Goal: Task Accomplishment & Management: Manage account settings

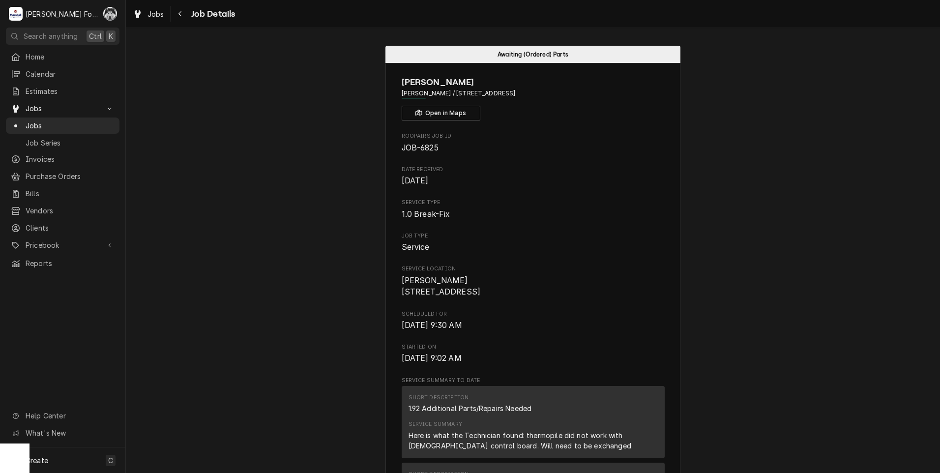
click at [33, 118] on link "Jobs" at bounding box center [63, 126] width 114 height 16
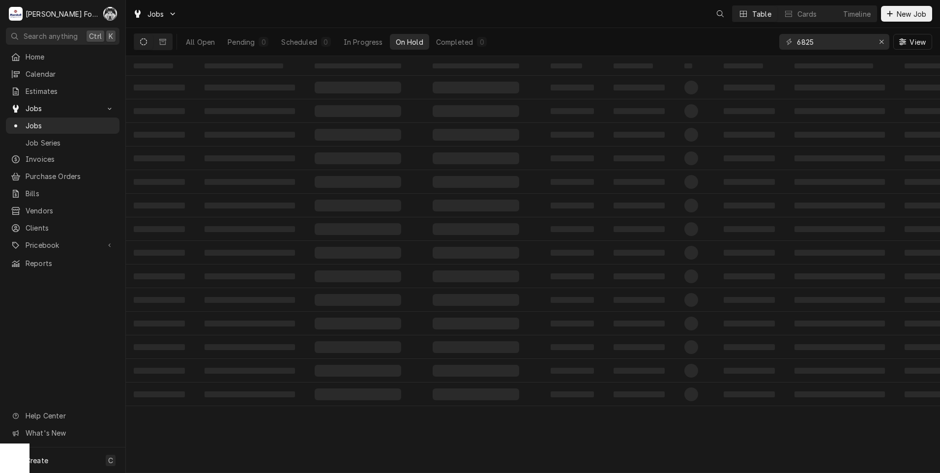
drag, startPoint x: 826, startPoint y: 42, endPoint x: 781, endPoint y: 64, distance: 50.6
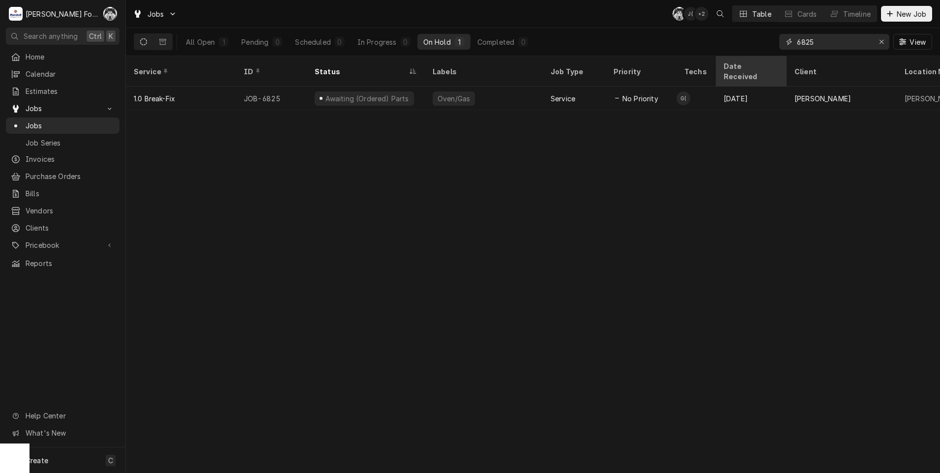
drag, startPoint x: 829, startPoint y: 46, endPoint x: 755, endPoint y: 65, distance: 76.2
click at [755, 65] on div "Jobs C( J( + 2 Table Cards Timeline New Job All Open 1 Pending 0 Scheduled 0 In…" at bounding box center [533, 236] width 814 height 473
drag, startPoint x: 824, startPoint y: 42, endPoint x: 753, endPoint y: 56, distance: 72.7
click at [755, 56] on div "Jobs C( J( + 2 Table Cards Timeline New Job All Open 1 Pending 0 Scheduled 0 In…" at bounding box center [533, 236] width 814 height 473
type input "7108"
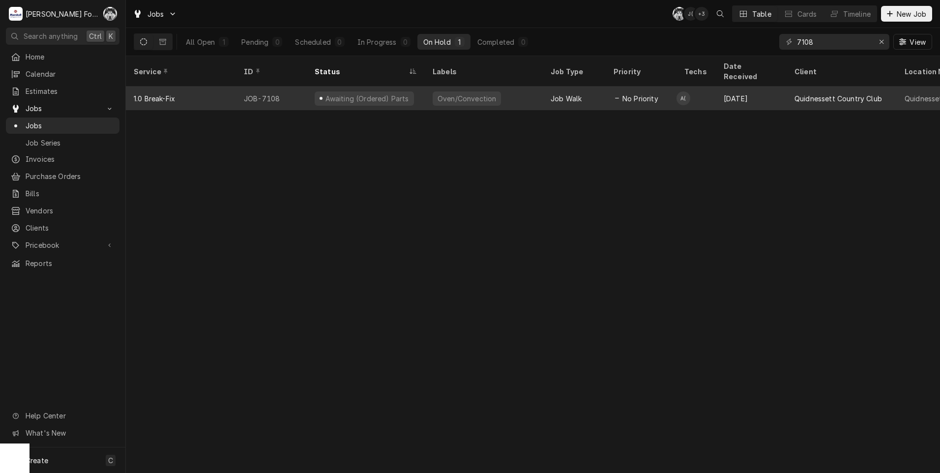
click at [522, 90] on div "Oven/Convection" at bounding box center [484, 99] width 118 height 24
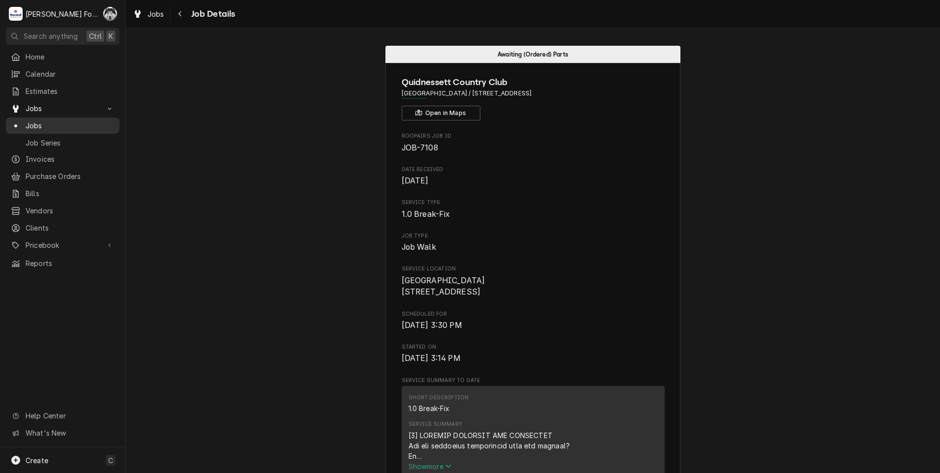
click at [32, 120] on span "Jobs" at bounding box center [70, 125] width 89 height 10
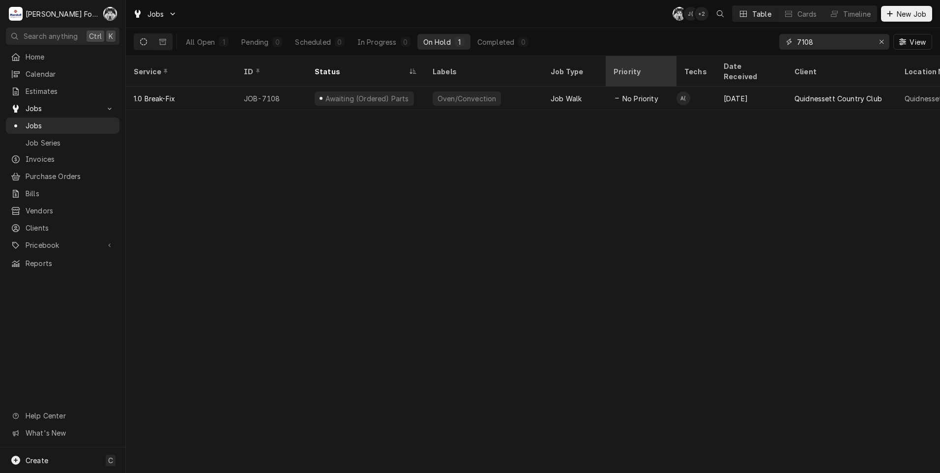
drag, startPoint x: 838, startPoint y: 38, endPoint x: 627, endPoint y: 74, distance: 213.9
click at [630, 74] on div "Jobs C( J( + 2 Table Cards Timeline New Job All Open 1 Pending 0 Scheduled 0 In…" at bounding box center [533, 236] width 814 height 473
type input "6881"
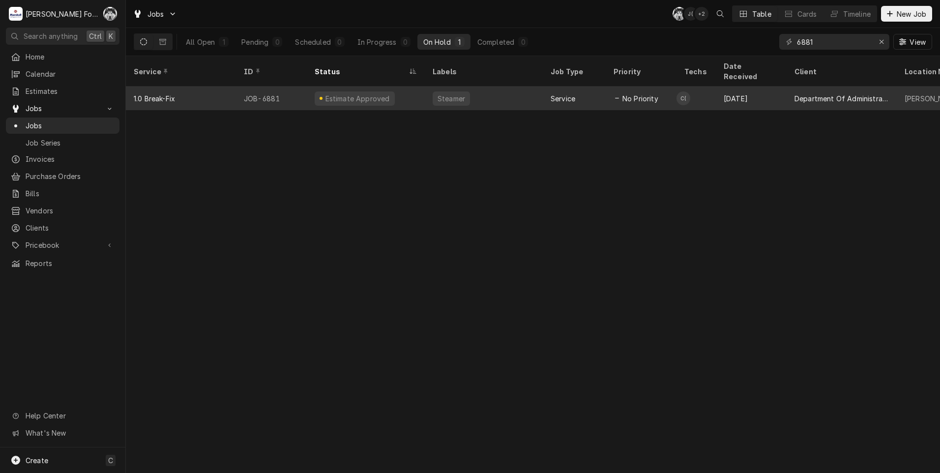
click at [468, 90] on div "Steamer" at bounding box center [484, 99] width 118 height 24
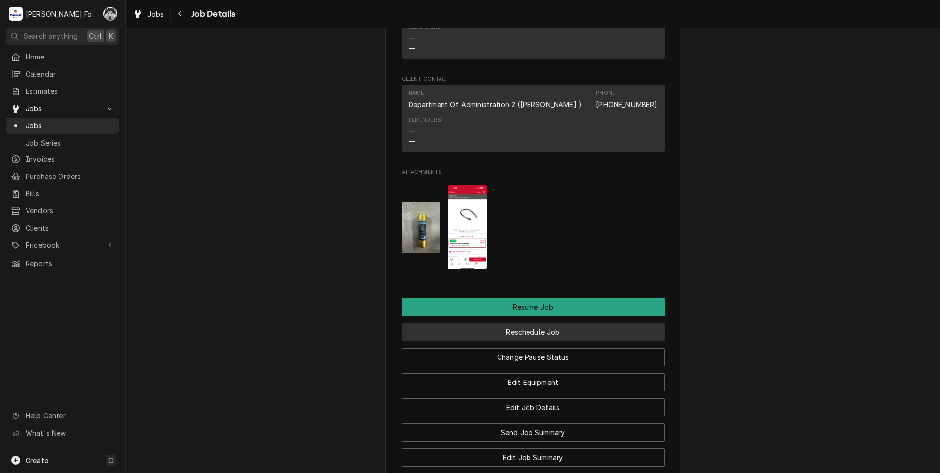
scroll to position [1180, 0]
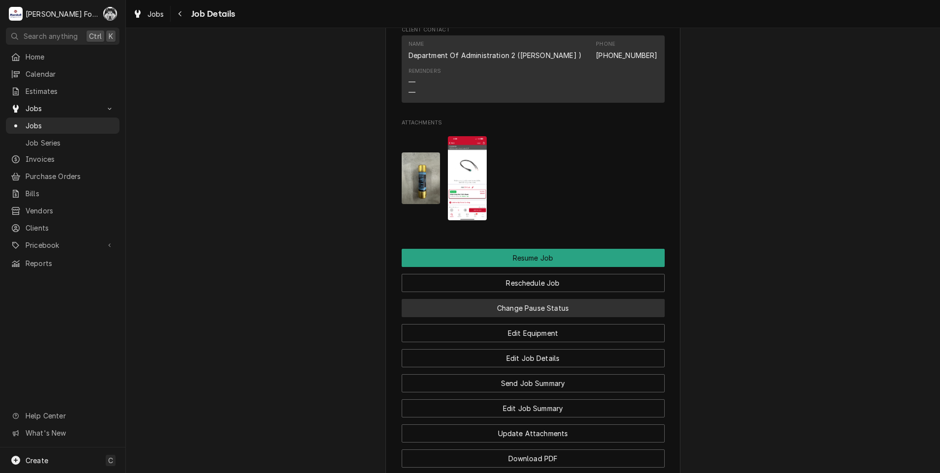
click at [504, 317] on button "Change Pause Status" at bounding box center [533, 308] width 263 height 18
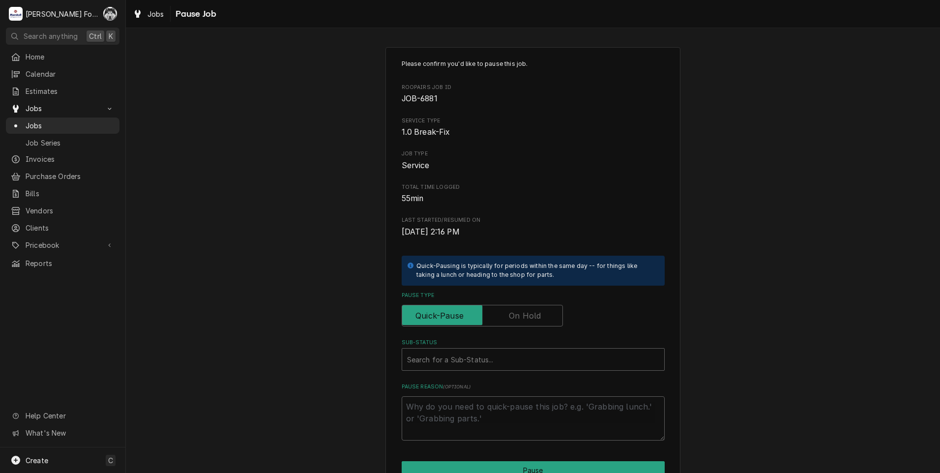
click at [531, 312] on label "Pause Type" at bounding box center [482, 316] width 161 height 22
click at [531, 312] on input "Pause Type" at bounding box center [482, 316] width 152 height 22
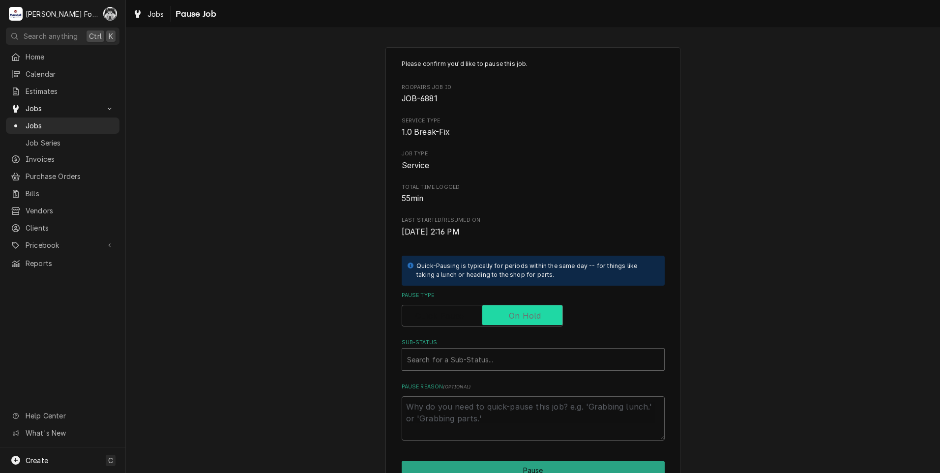
checkbox input "true"
click at [502, 359] on div "Sub-Status" at bounding box center [533, 360] width 252 height 18
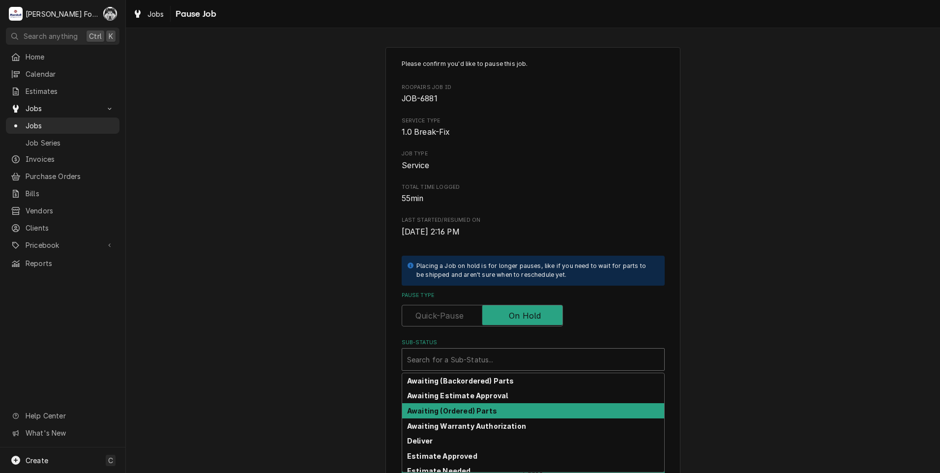
click at [490, 414] on div "Awaiting (Ordered) Parts" at bounding box center [533, 410] width 262 height 15
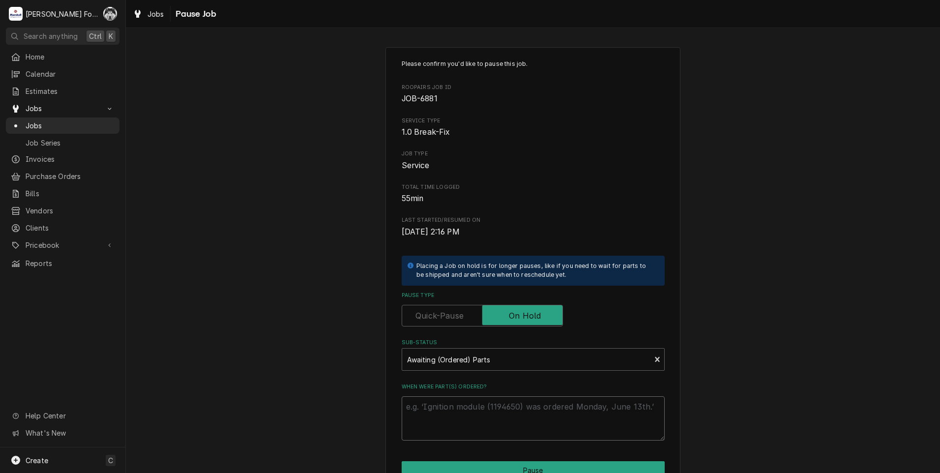
click at [479, 422] on textarea "When were part(s) ordered?" at bounding box center [533, 418] width 263 height 44
type textarea "x"
type textarea "8"
type textarea "x"
type textarea "8/"
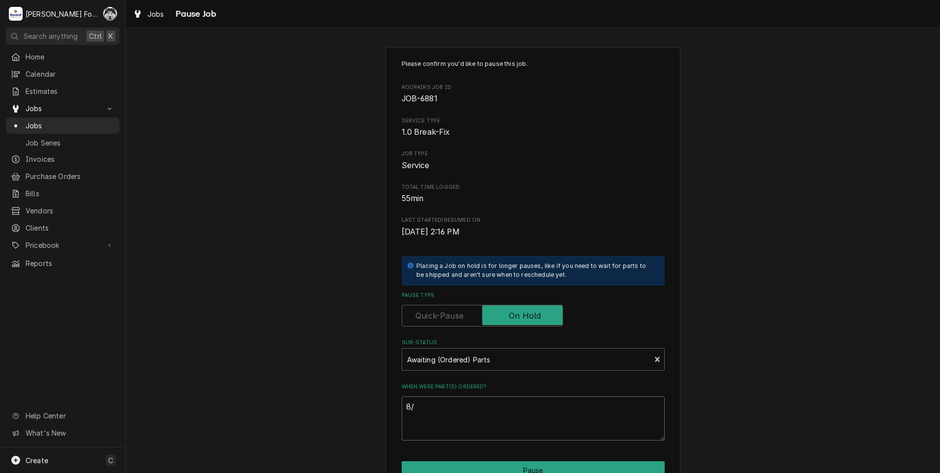
type textarea "x"
type textarea "8/2"
type textarea "x"
type textarea "8/28"
type textarea "x"
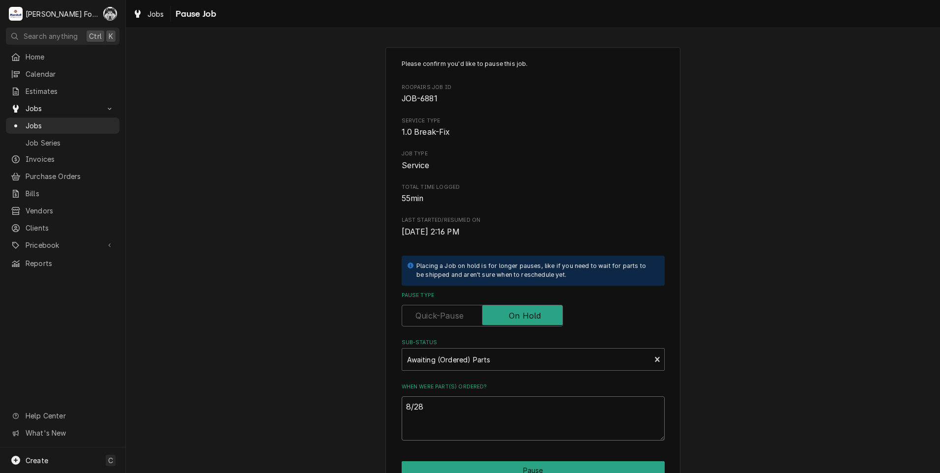
type textarea "8/28/"
type textarea "x"
type textarea "8/28/2"
type textarea "x"
type textarea "8/28/20"
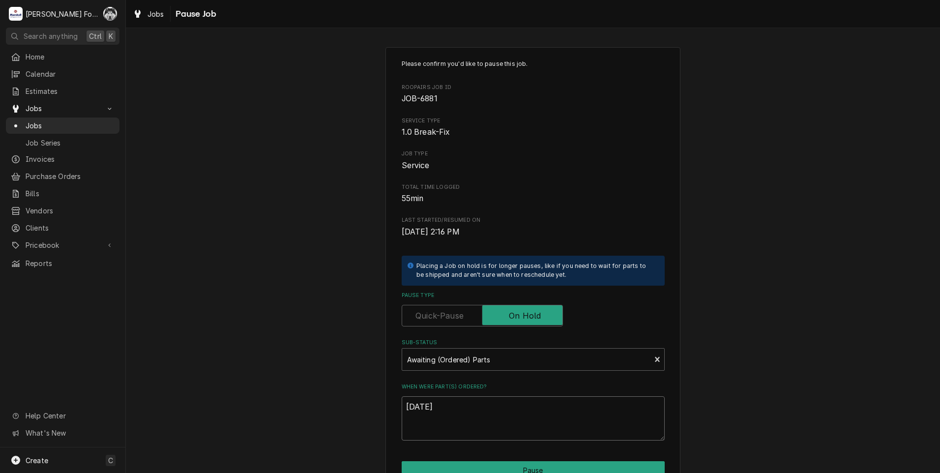
type textarea "x"
type textarea "8/28/202"
type textarea "x"
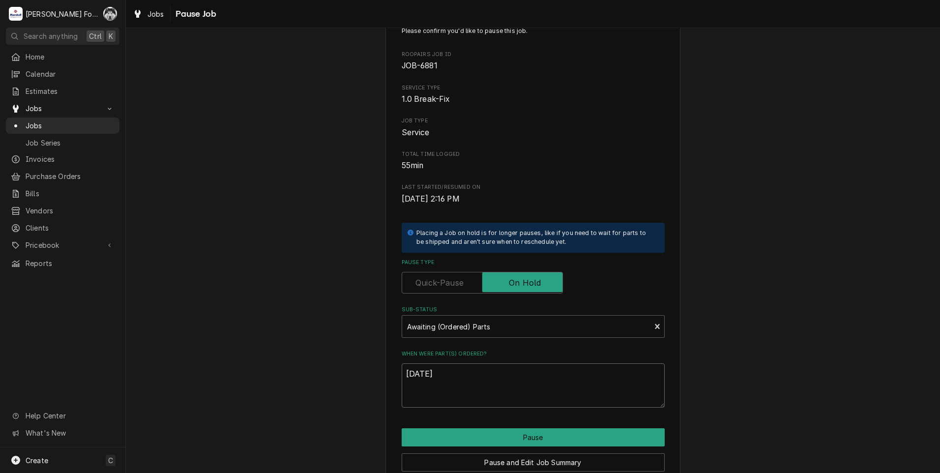
scroll to position [78, 0]
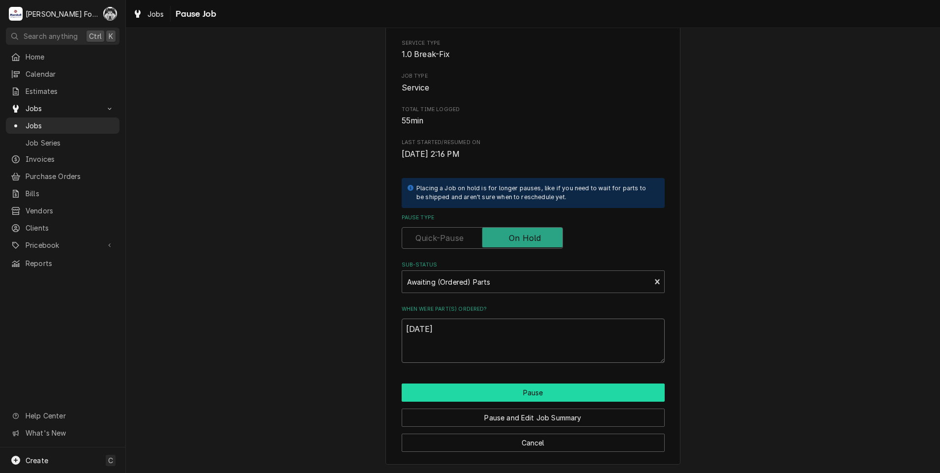
type textarea "8/28/2025"
click at [486, 396] on button "Pause" at bounding box center [533, 393] width 263 height 18
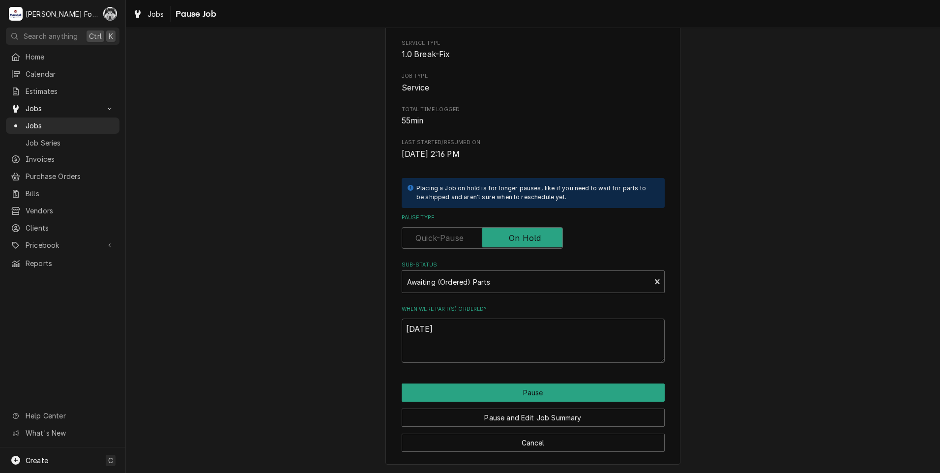
type textarea "x"
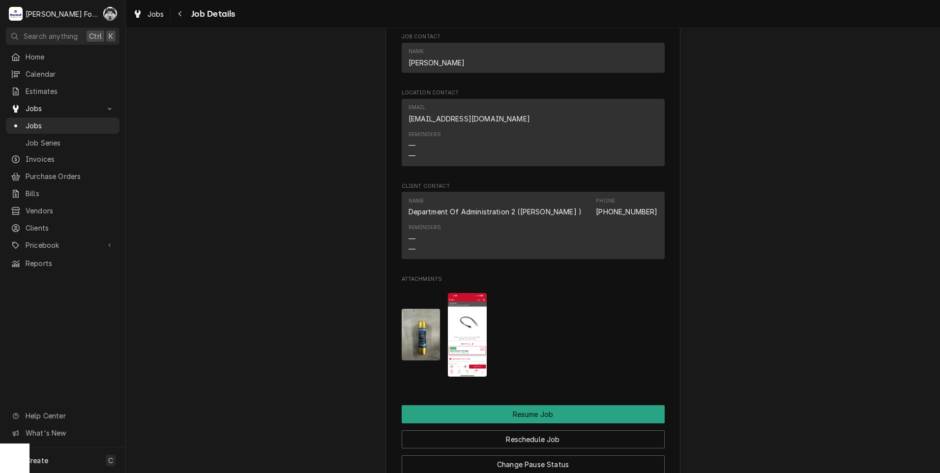
scroll to position [1180, 0]
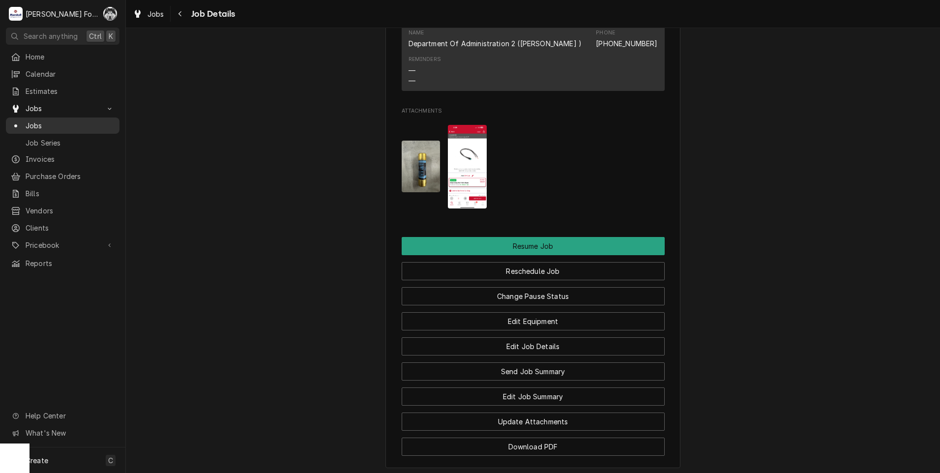
click at [38, 124] on span "Jobs" at bounding box center [70, 125] width 89 height 10
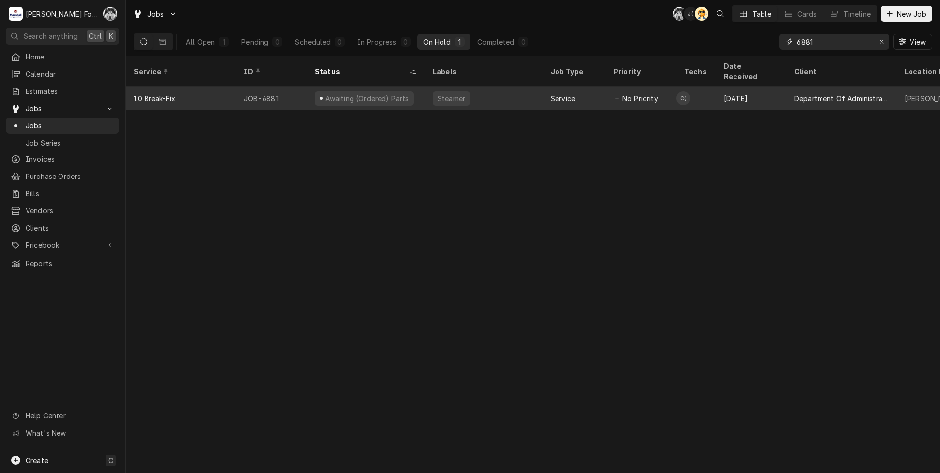
drag, startPoint x: 824, startPoint y: 44, endPoint x: 658, endPoint y: 76, distance: 169.3
click at [663, 73] on div "Jobs C( J( AT Table Cards Timeline New Job All Open 1 Pending 0 Scheduled 0 In …" at bounding box center [533, 236] width 814 height 473
type input "6606"
click at [381, 93] on div "Estimate Approved" at bounding box center [357, 98] width 67 height 10
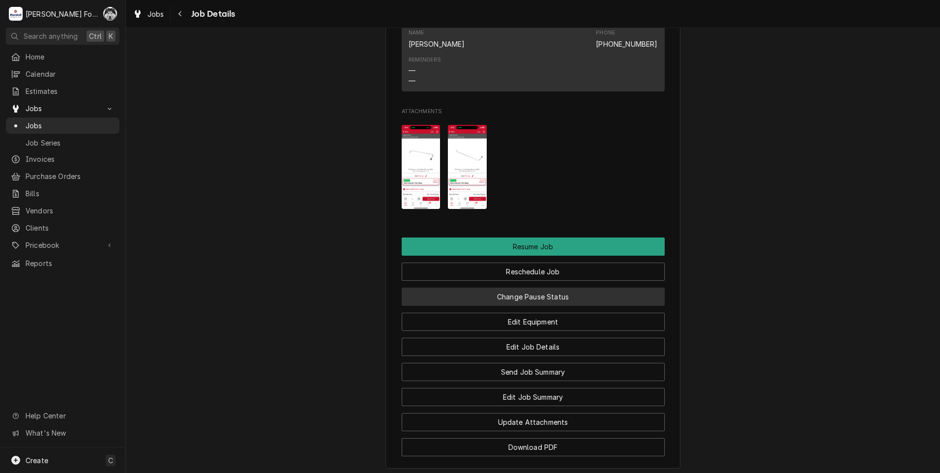
scroll to position [1082, 0]
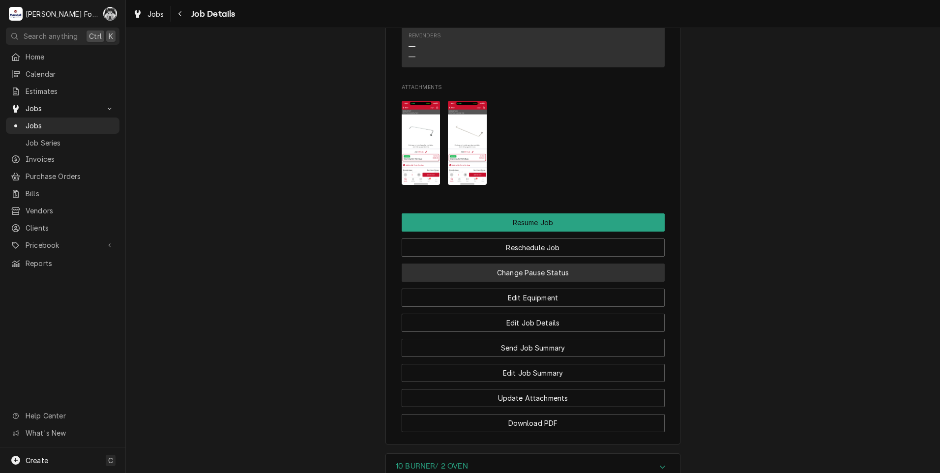
click at [512, 282] on button "Change Pause Status" at bounding box center [533, 273] width 263 height 18
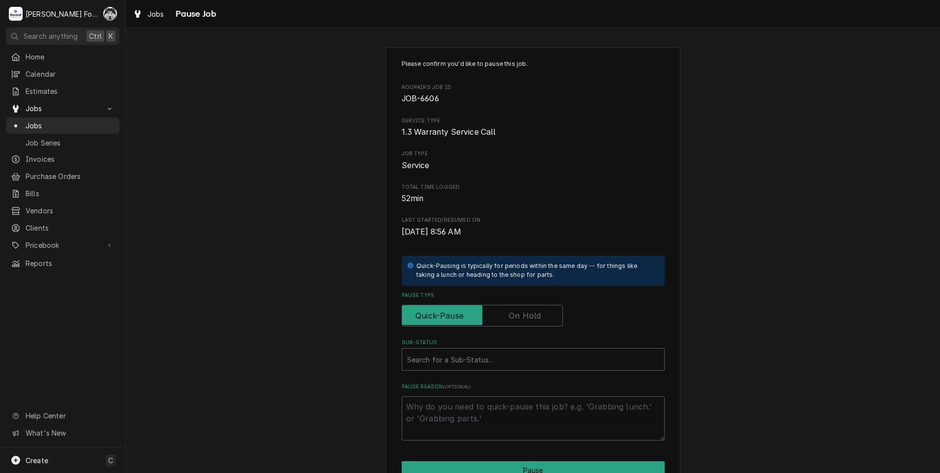
click at [522, 321] on label "Pause Type" at bounding box center [482, 316] width 161 height 22
click at [522, 321] on input "Pause Type" at bounding box center [482, 316] width 152 height 22
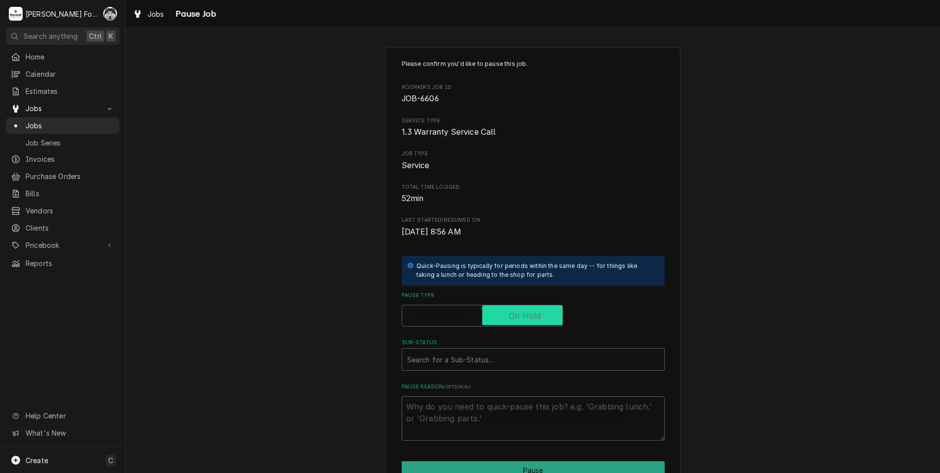
checkbox input "true"
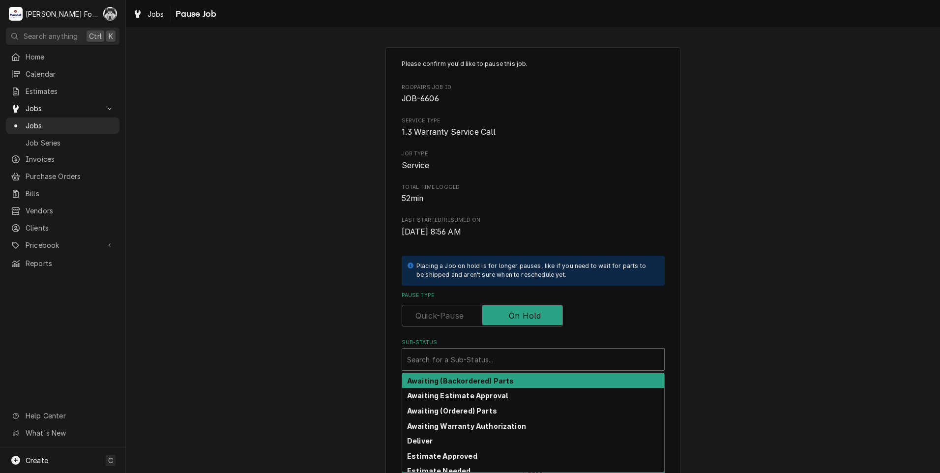
click at [496, 355] on div "Sub-Status" at bounding box center [533, 360] width 252 height 18
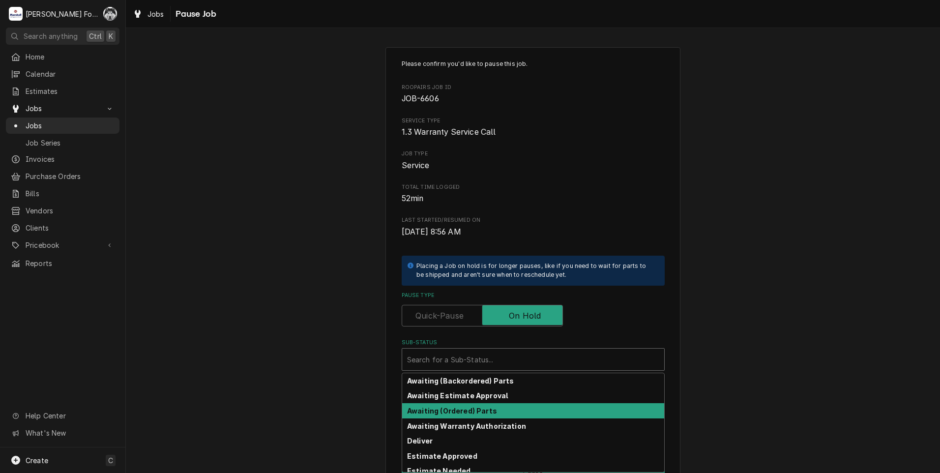
click at [483, 414] on div "Awaiting (Backordered) Parts Awaiting Estimate Approval Awaiting (Ordered) Part…" at bounding box center [533, 422] width 262 height 99
click at [478, 404] on div "Awaiting (Ordered) Parts" at bounding box center [533, 410] width 262 height 15
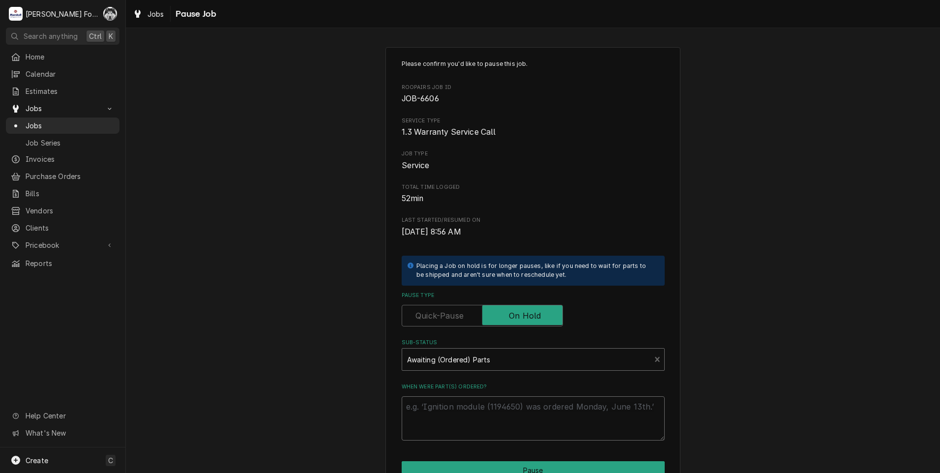
click at [453, 406] on textarea "When were part(s) ordered?" at bounding box center [533, 418] width 263 height 44
type textarea "x"
type textarea "8"
type textarea "x"
type textarea "8/"
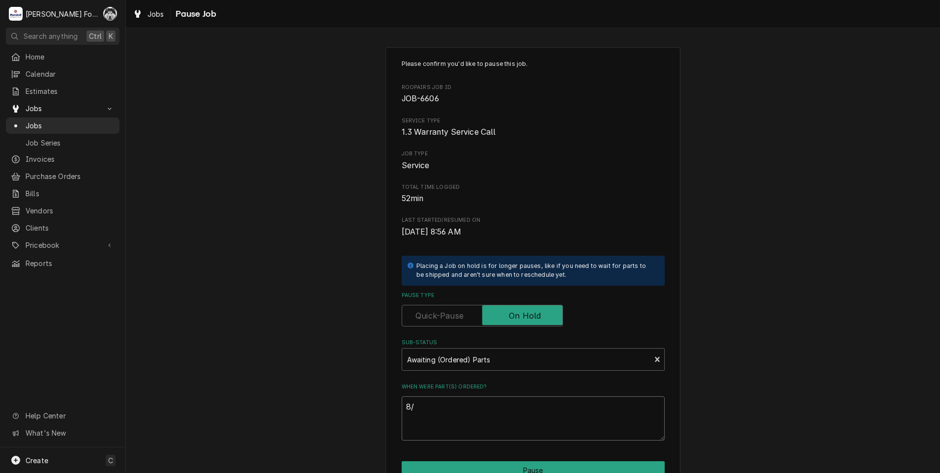
type textarea "x"
type textarea "8/2"
type textarea "x"
type textarea "8/28"
type textarea "x"
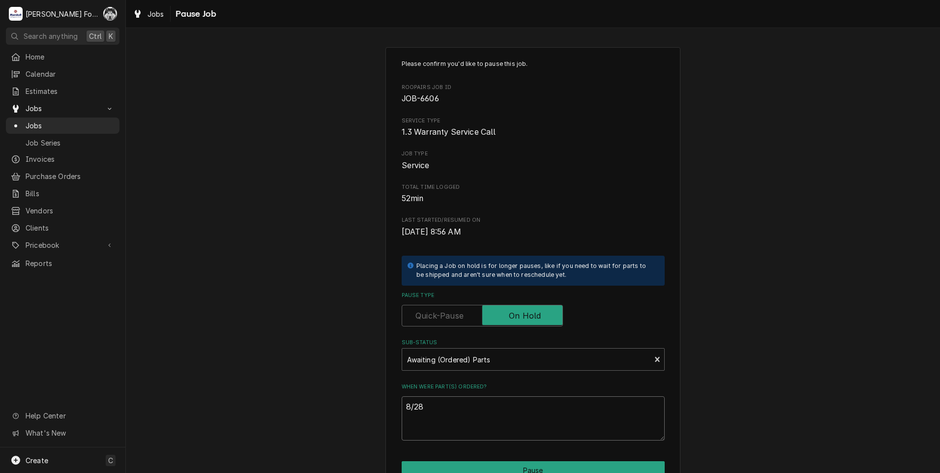
type textarea "8/28/"
type textarea "x"
type textarea "8/28/2"
type textarea "x"
type textarea "8/28/20"
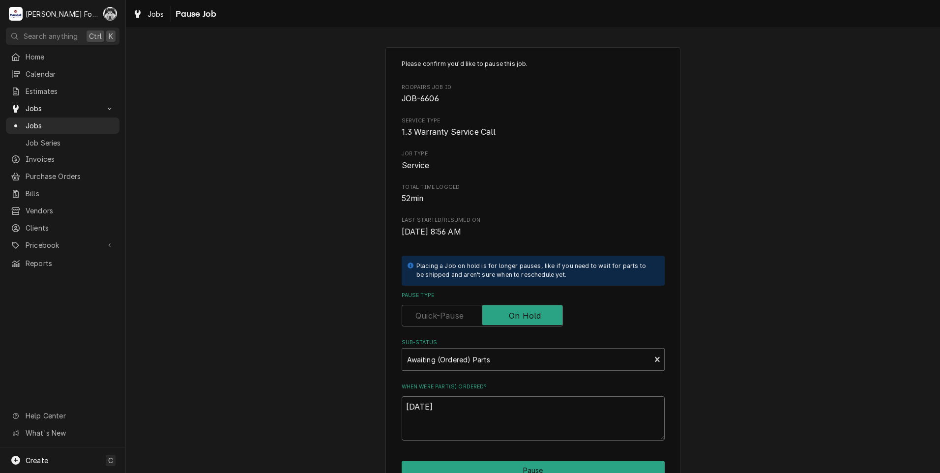
type textarea "x"
type textarea "8/28/202"
type textarea "x"
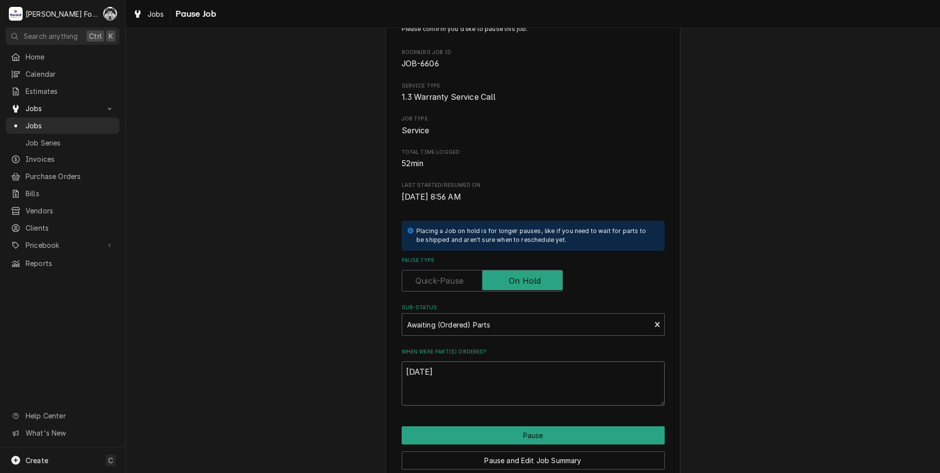
scroll to position [78, 0]
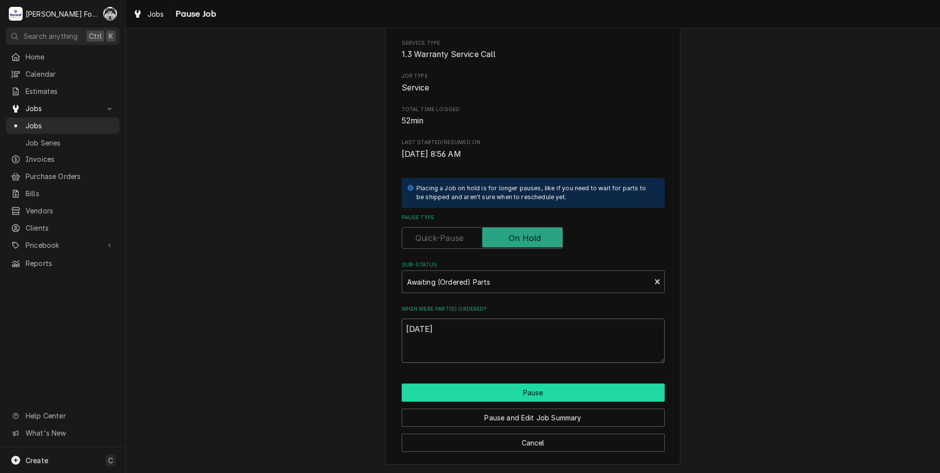
type textarea "8/28/2025"
click at [478, 393] on button "Pause" at bounding box center [533, 393] width 263 height 18
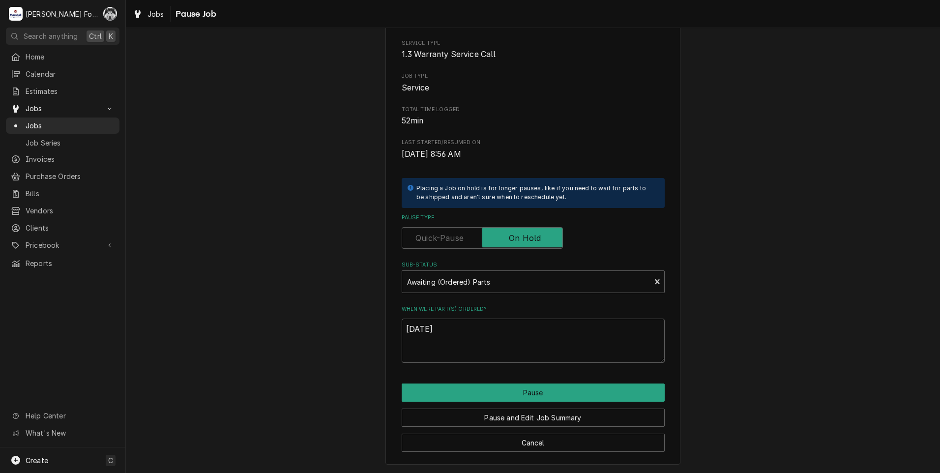
type textarea "x"
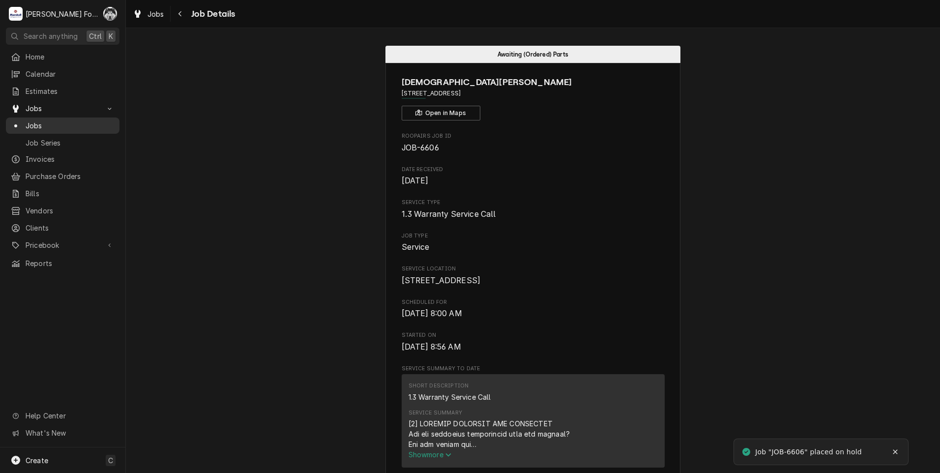
click at [36, 120] on span "Jobs" at bounding box center [70, 125] width 89 height 10
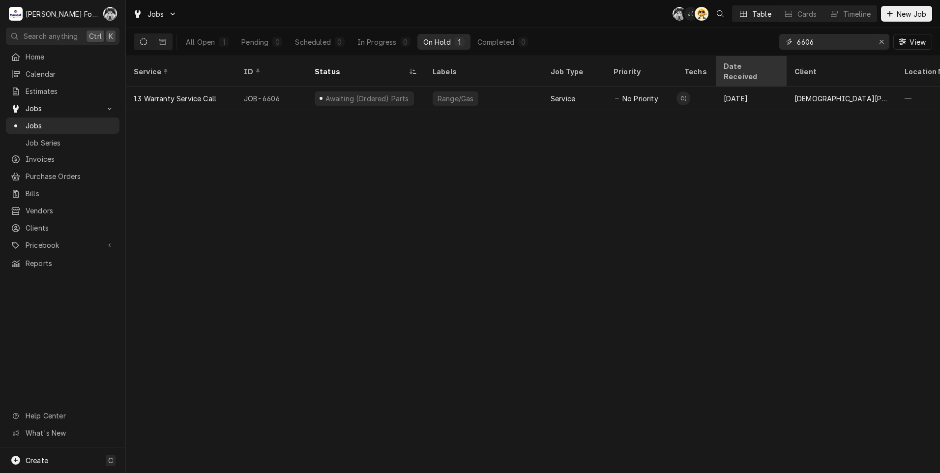
drag, startPoint x: 829, startPoint y: 41, endPoint x: 744, endPoint y: 62, distance: 87.7
click at [749, 60] on div "Jobs C( J( AT Table Cards Timeline New Job All Open 1 Pending 0 Scheduled 0 In …" at bounding box center [533, 236] width 814 height 473
type input "6825"
drag, startPoint x: 827, startPoint y: 43, endPoint x: 716, endPoint y: 63, distance: 113.1
click at [717, 64] on div "Jobs C( J( AT Table Cards Timeline New Job All Open 1 Pending 0 Scheduled 0 In …" at bounding box center [533, 236] width 814 height 473
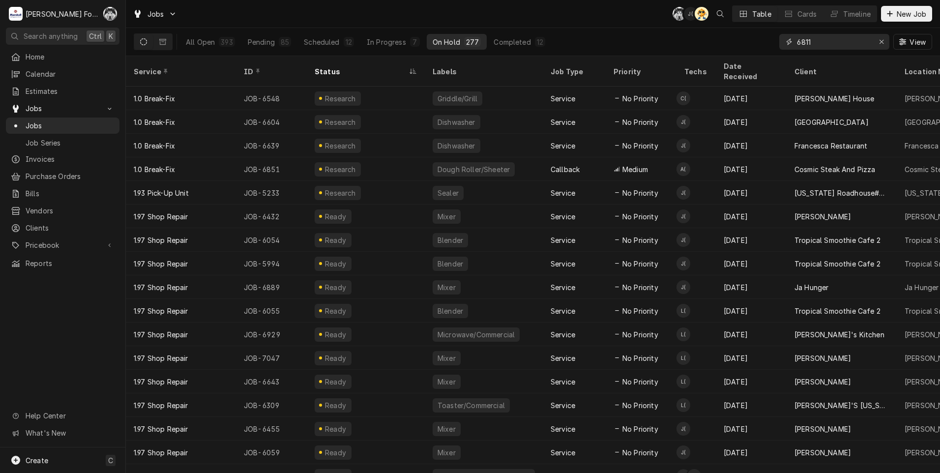
type input "6811"
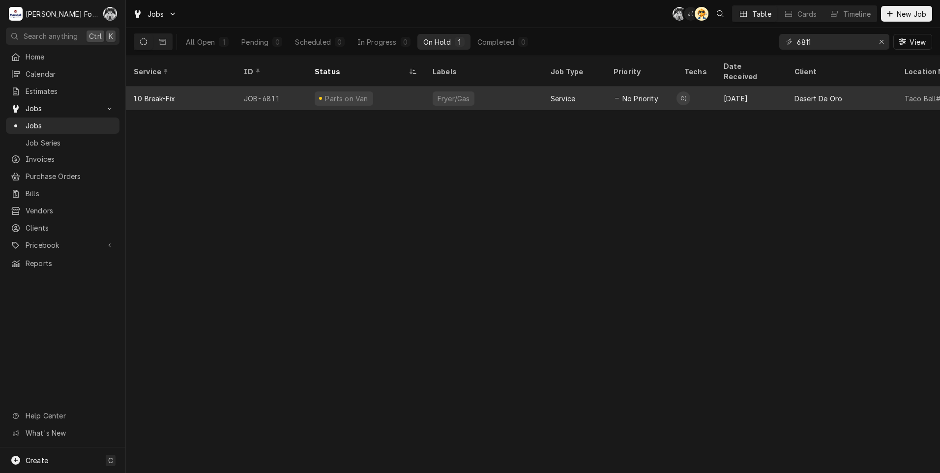
click at [492, 95] on div "Fryer/Gas" at bounding box center [484, 99] width 118 height 24
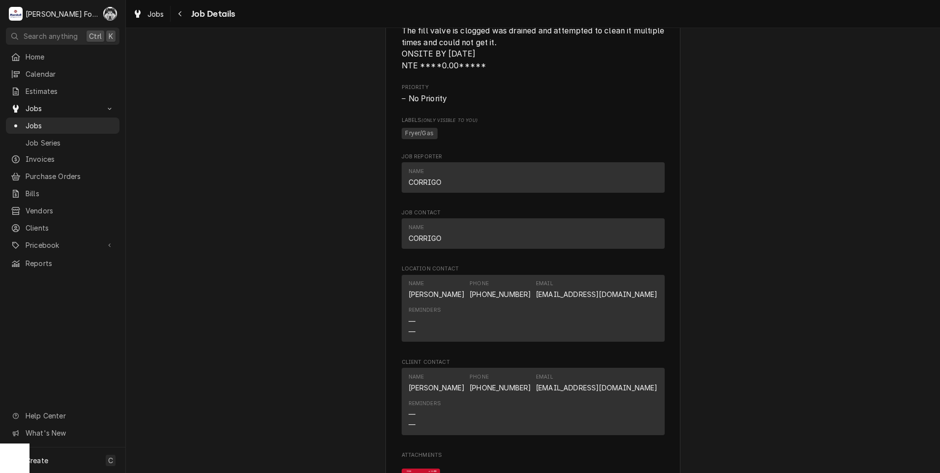
scroll to position [1082, 0]
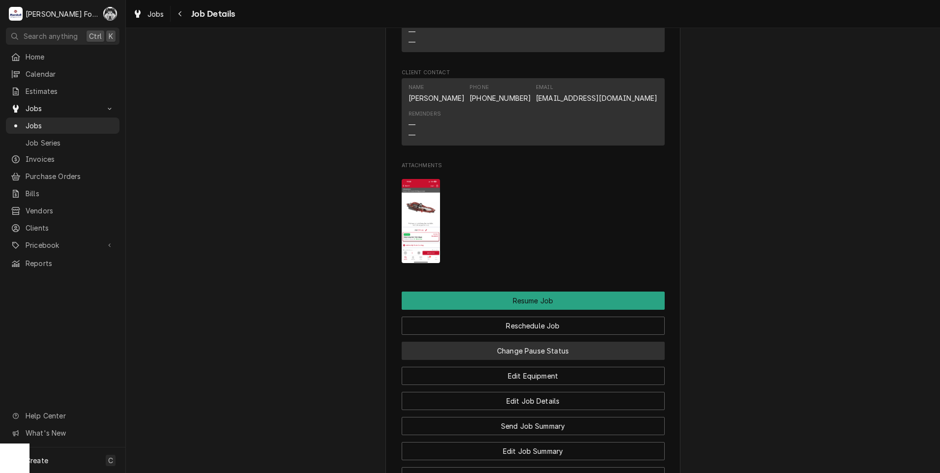
click at [500, 360] on button "Change Pause Status" at bounding box center [533, 351] width 263 height 18
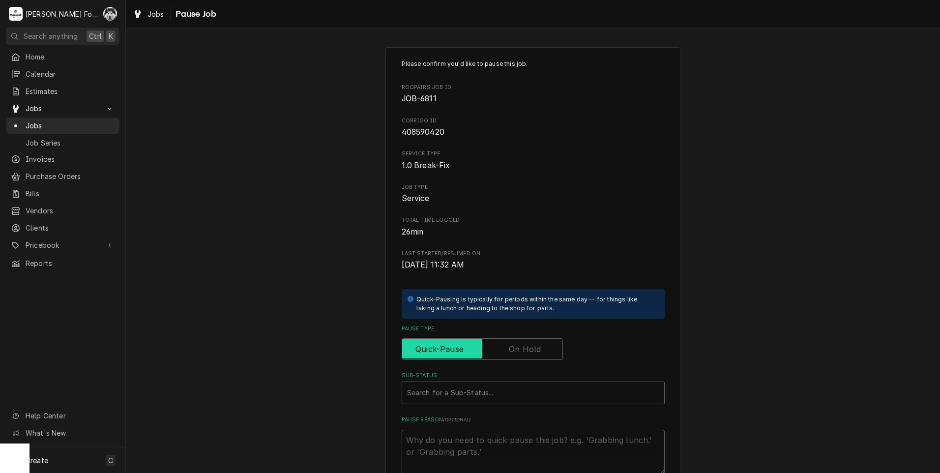
click at [520, 342] on input "Pause Type" at bounding box center [482, 349] width 152 height 22
checkbox input "true"
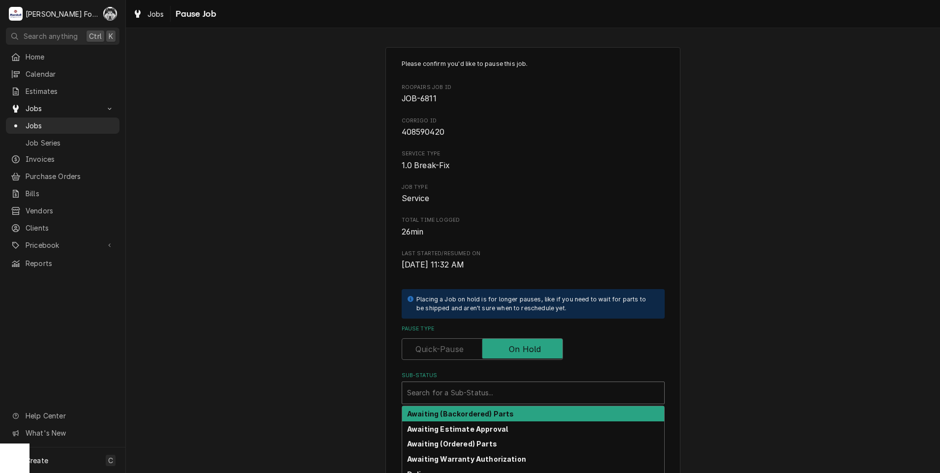
drag, startPoint x: 491, startPoint y: 377, endPoint x: 483, endPoint y: 411, distance: 35.3
click at [487, 396] on div "Sub-Status" at bounding box center [533, 393] width 252 height 18
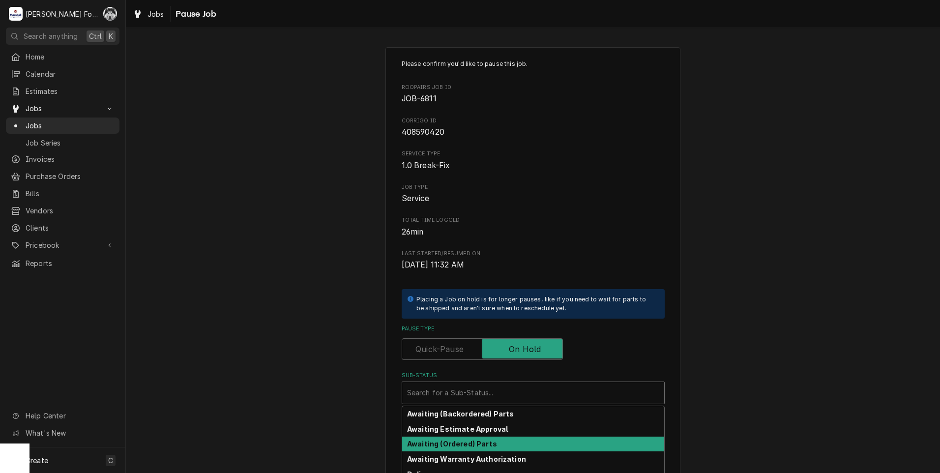
click at [470, 438] on div "Awaiting (Ordered) Parts" at bounding box center [533, 444] width 262 height 15
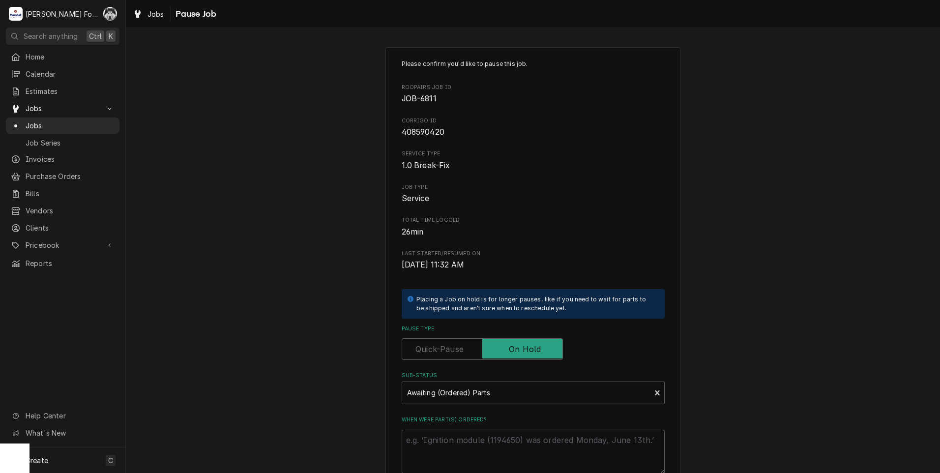
drag, startPoint x: 469, startPoint y: 427, endPoint x: 465, endPoint y: 444, distance: 16.8
click at [468, 429] on div "When were part(s) ordered?" at bounding box center [533, 445] width 263 height 58
click at [465, 446] on textarea "When were part(s) ordered?" at bounding box center [533, 452] width 263 height 44
type textarea "x"
type textarea "8"
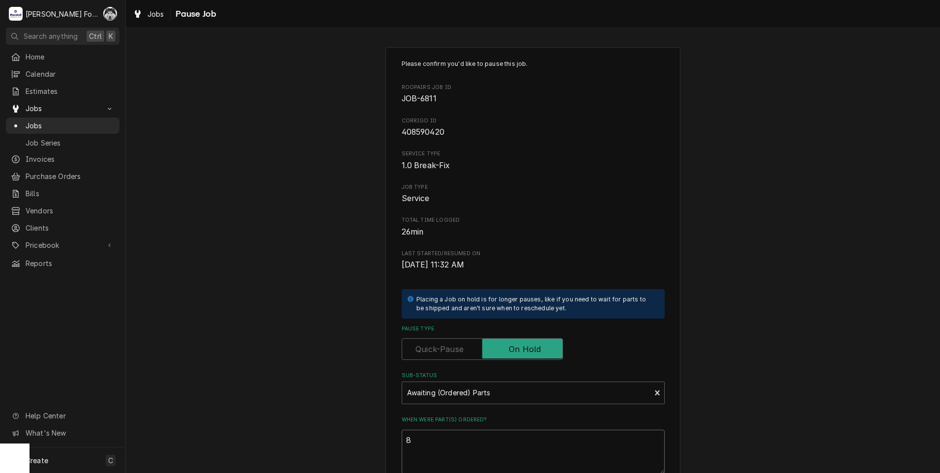
type textarea "x"
type textarea "8/"
type textarea "x"
type textarea "8/2"
type textarea "x"
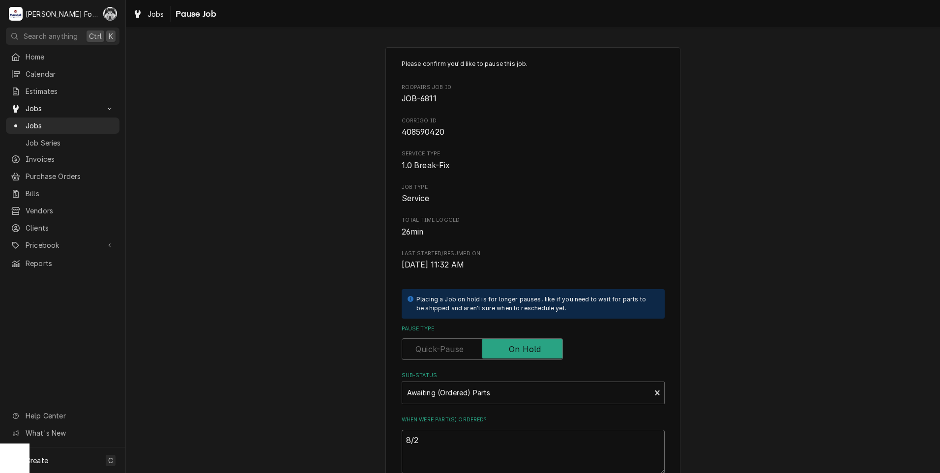
type textarea "8/28"
type textarea "x"
type textarea "8/28/"
type textarea "x"
type textarea "8/28/2"
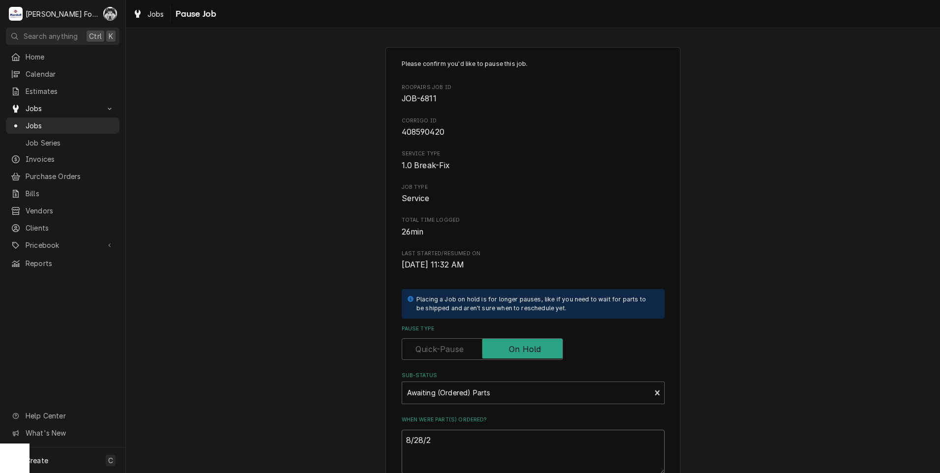
type textarea "x"
type textarea "[DATE]"
type textarea "x"
type textarea "8/28/202"
type textarea "x"
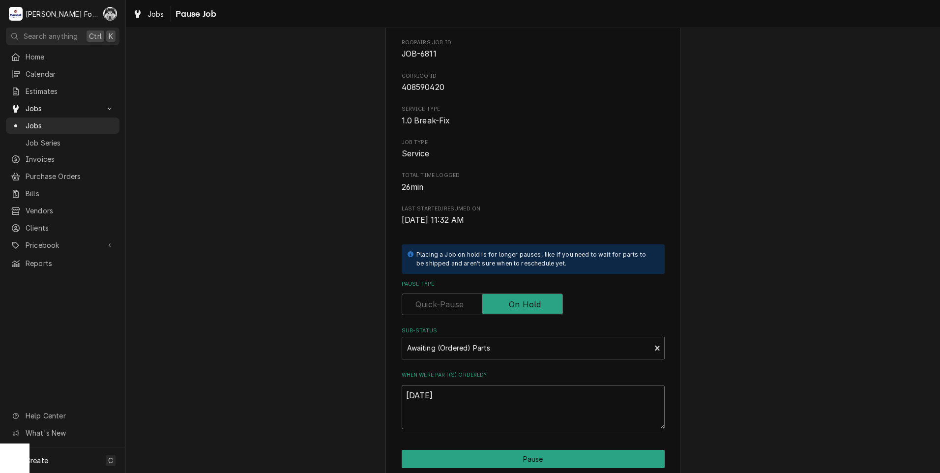
scroll to position [111, 0]
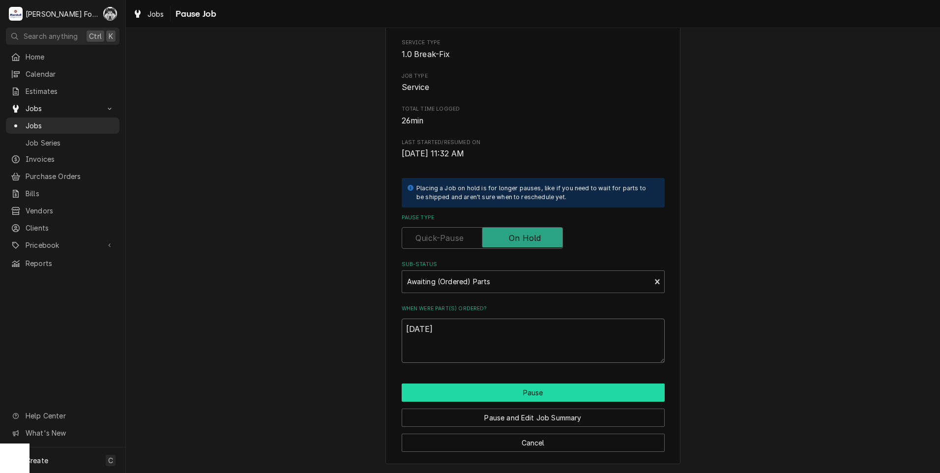
type textarea "[DATE]"
click at [510, 391] on button "Pause" at bounding box center [533, 393] width 263 height 18
type textarea "x"
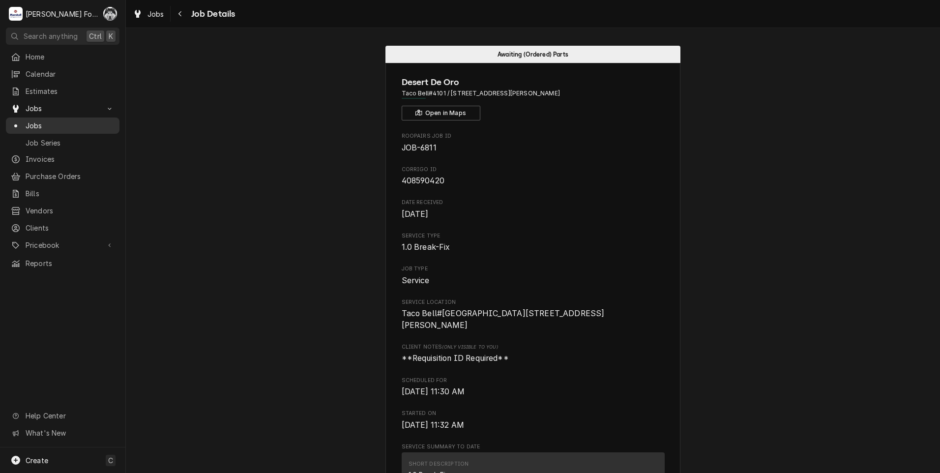
click at [31, 122] on span "Jobs" at bounding box center [70, 125] width 89 height 10
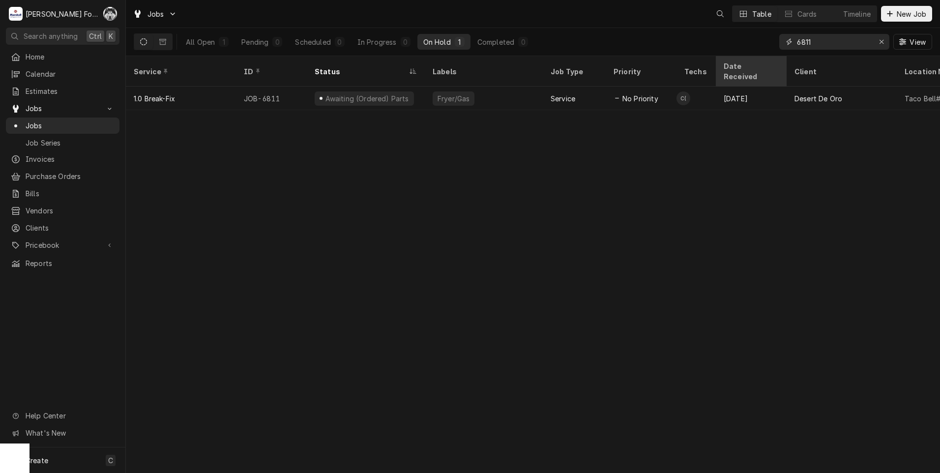
drag, startPoint x: 787, startPoint y: 54, endPoint x: 760, endPoint y: 60, distance: 28.2
click at [760, 60] on div "Jobs Table Cards Timeline New Job All Open 1 Pending 0 Scheduled 0 In Progress …" at bounding box center [533, 236] width 814 height 473
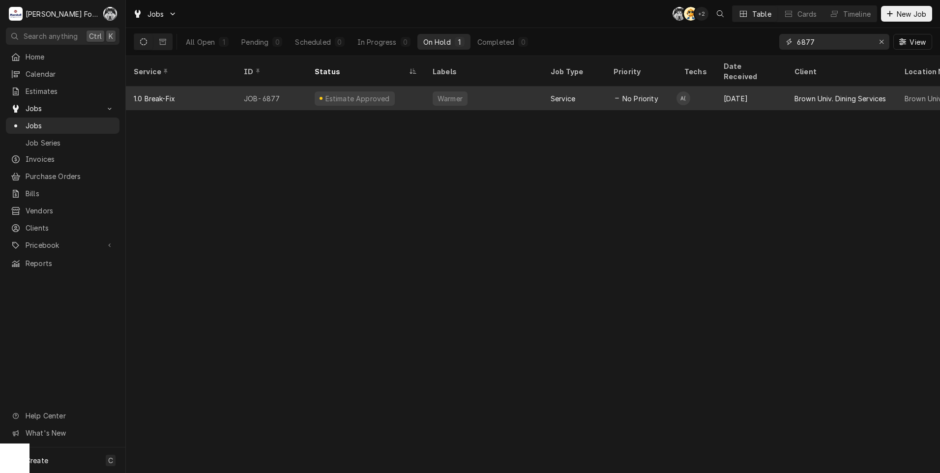
type input "6877"
click at [550, 94] on div "Service" at bounding box center [574, 99] width 63 height 24
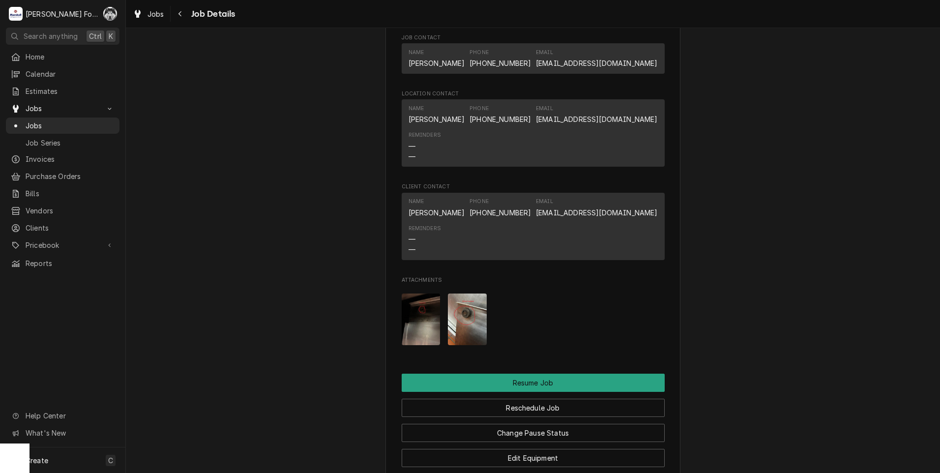
scroll to position [1422, 0]
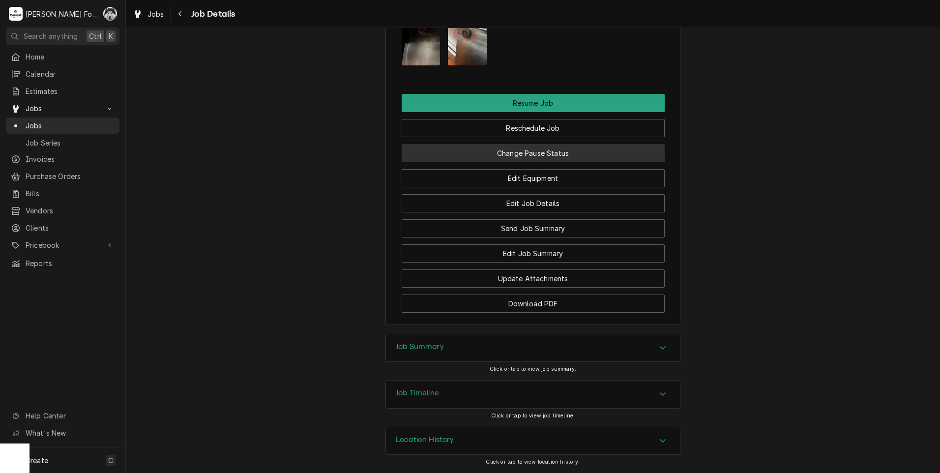
click at [513, 147] on button "Change Pause Status" at bounding box center [533, 153] width 263 height 18
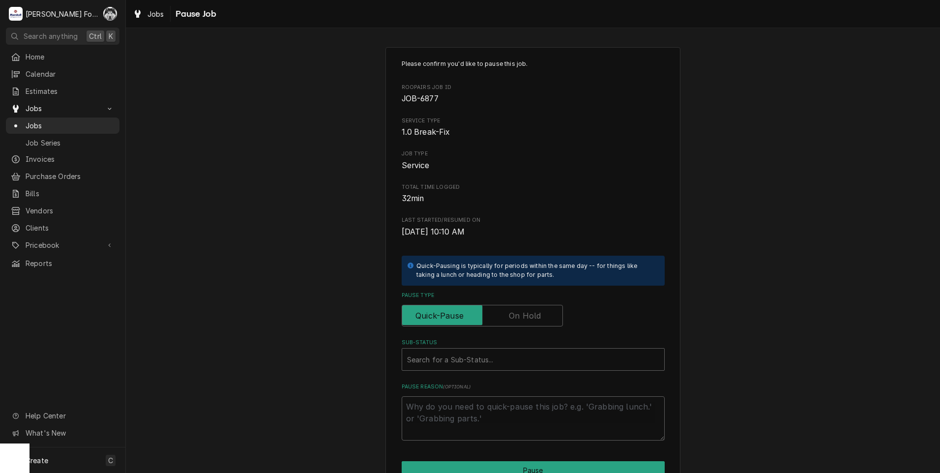
click at [518, 320] on label "Pause Type" at bounding box center [482, 316] width 161 height 22
click at [518, 320] on input "Pause Type" at bounding box center [482, 316] width 152 height 22
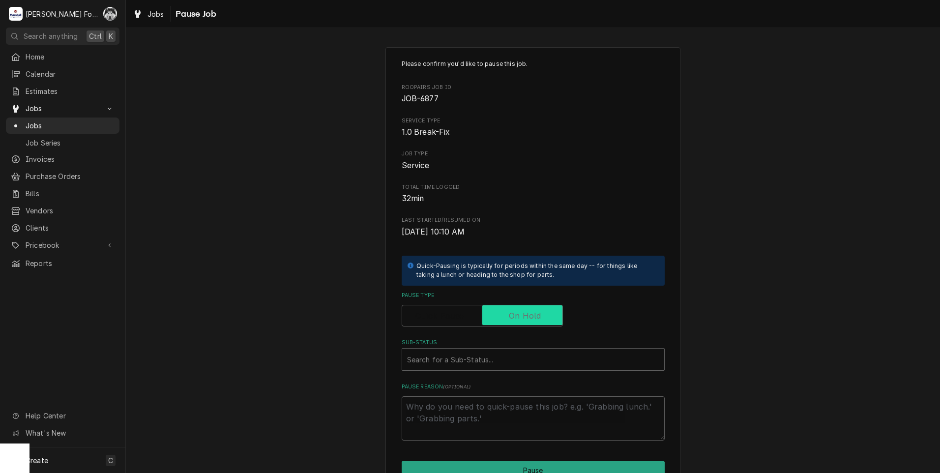
checkbox input "true"
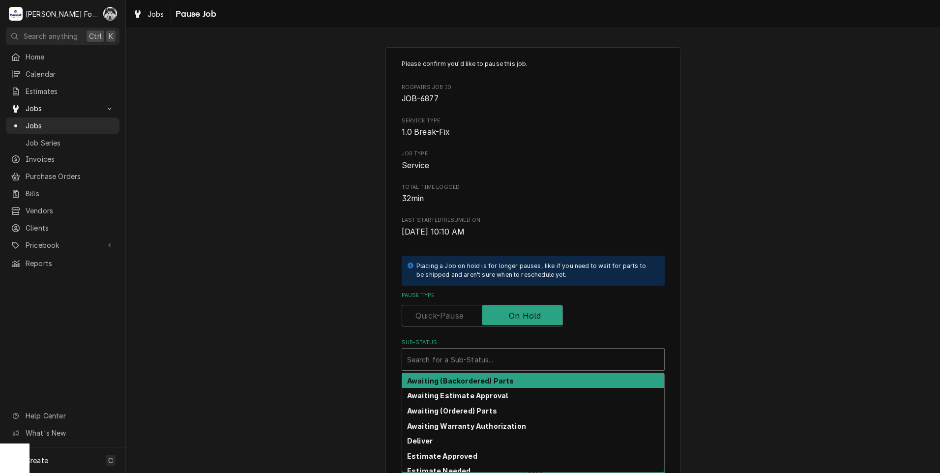
drag, startPoint x: 476, startPoint y: 354, endPoint x: 481, endPoint y: 367, distance: 14.6
click at [476, 355] on div "Sub-Status" at bounding box center [533, 360] width 252 height 18
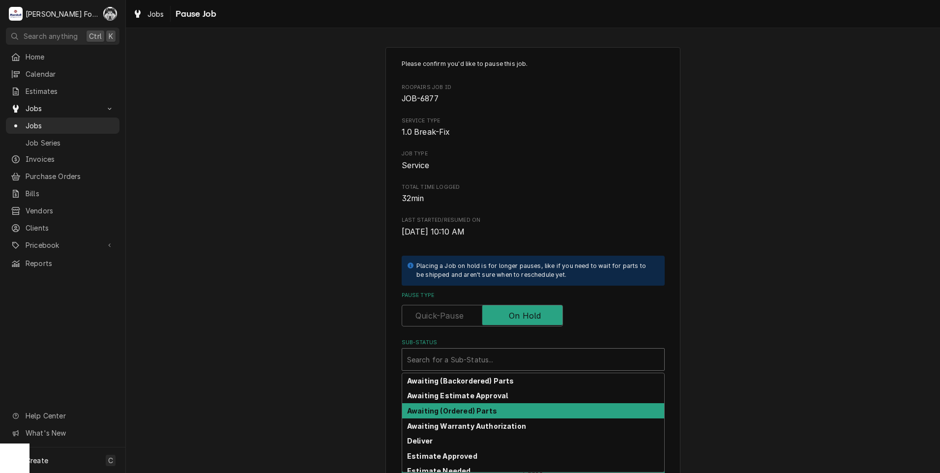
click at [439, 412] on strong "Awaiting (Ordered) Parts" at bounding box center [452, 411] width 90 height 8
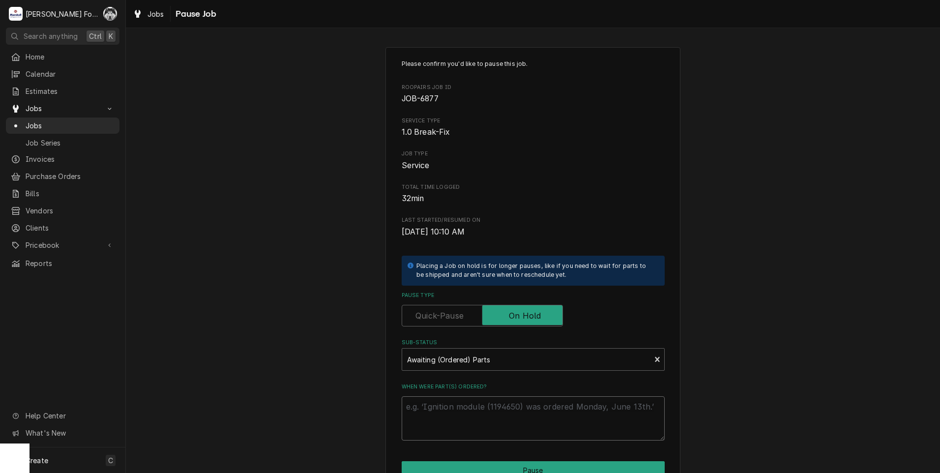
click at [452, 410] on textarea "When were part(s) ordered?" at bounding box center [533, 418] width 263 height 44
type textarea "x"
type textarea "8"
type textarea "x"
type textarea "8/"
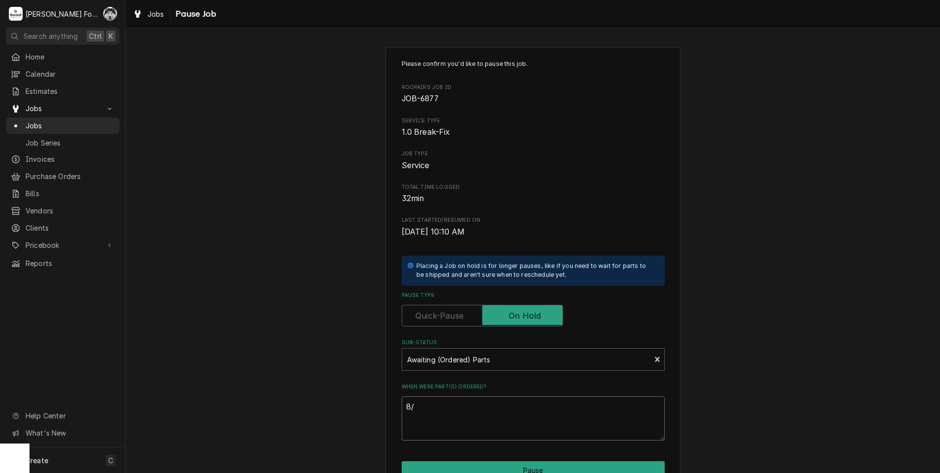
type textarea "x"
type textarea "8/2"
type textarea "x"
type textarea "8/28"
type textarea "x"
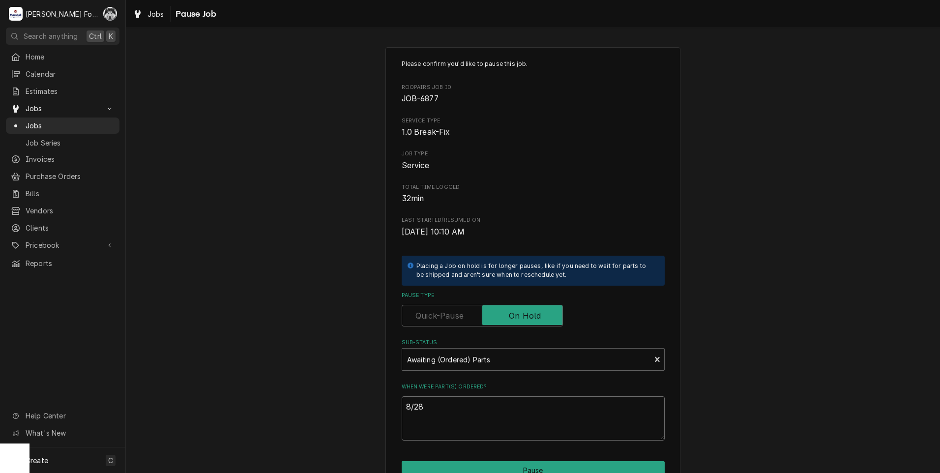
type textarea "8/28/"
type textarea "x"
type textarea "8/28/2"
type textarea "x"
type textarea "[DATE]"
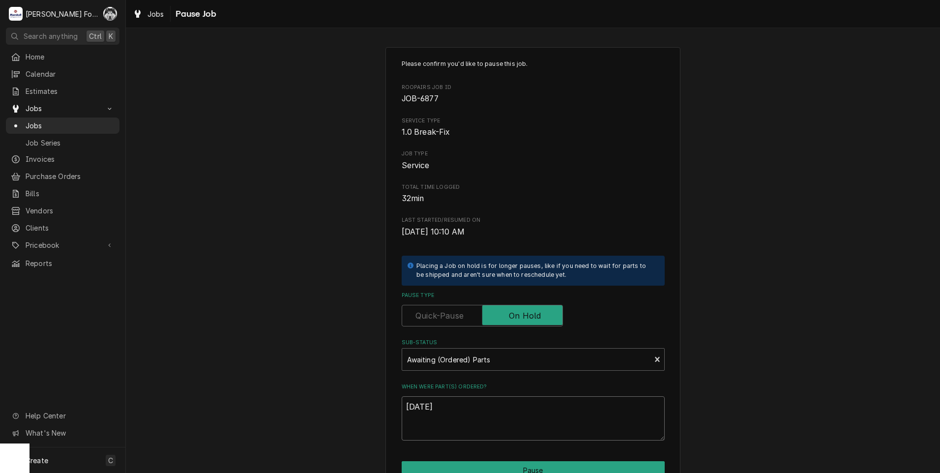
type textarea "x"
type textarea "8/28/202"
type textarea "x"
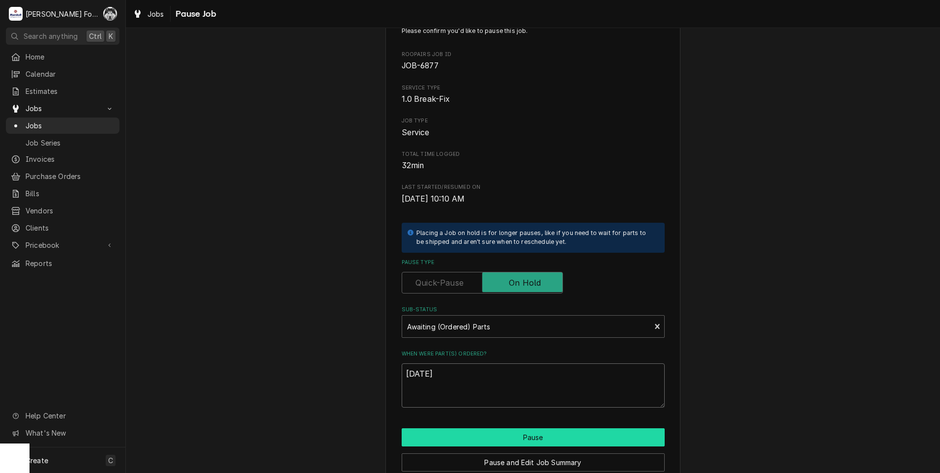
scroll to position [49, 0]
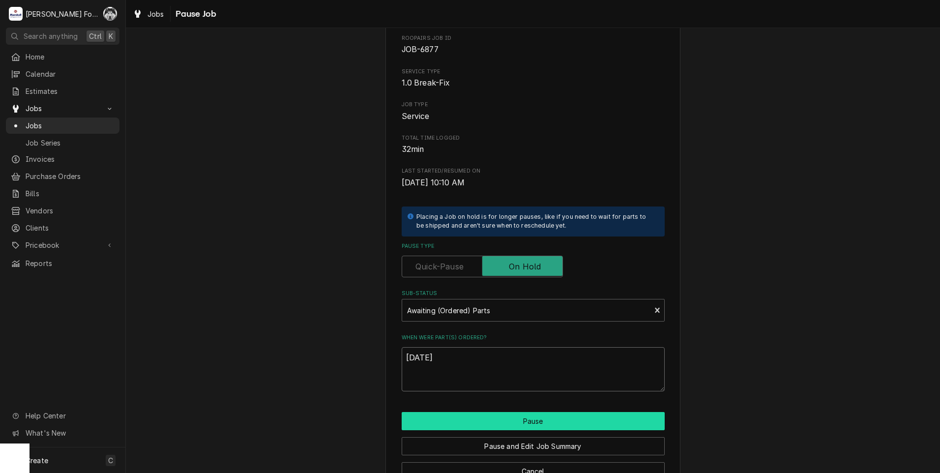
type textarea "[DATE]"
click at [497, 423] on button "Pause" at bounding box center [533, 421] width 263 height 18
type textarea "x"
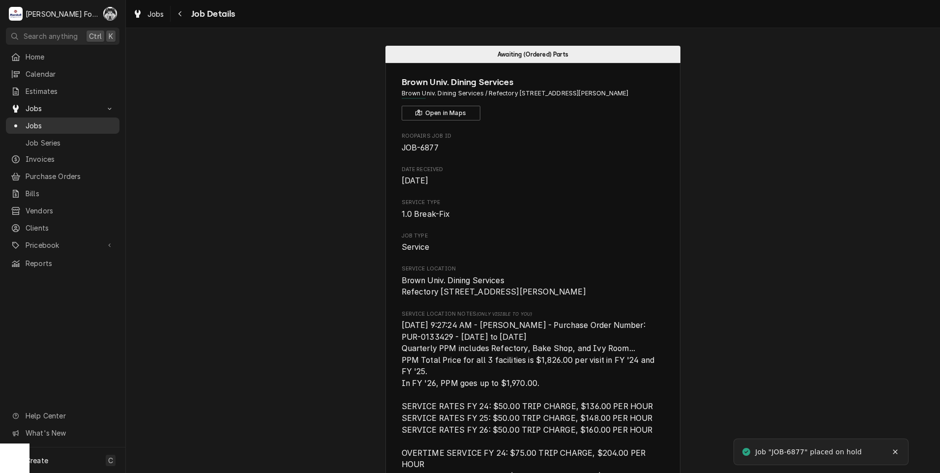
click at [28, 120] on span "Jobs" at bounding box center [70, 125] width 89 height 10
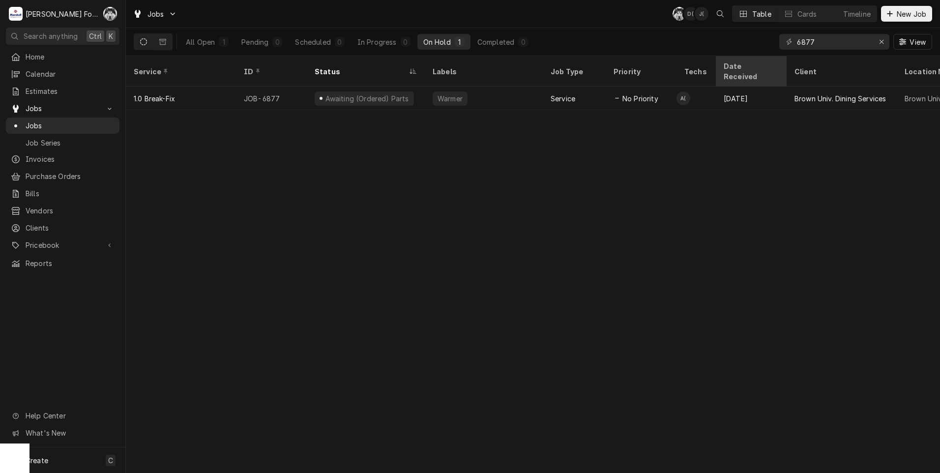
click at [720, 67] on div "Jobs C( D( J( Table Cards Timeline New Job All Open 1 Pending 0 Scheduled 0 In …" at bounding box center [533, 236] width 814 height 473
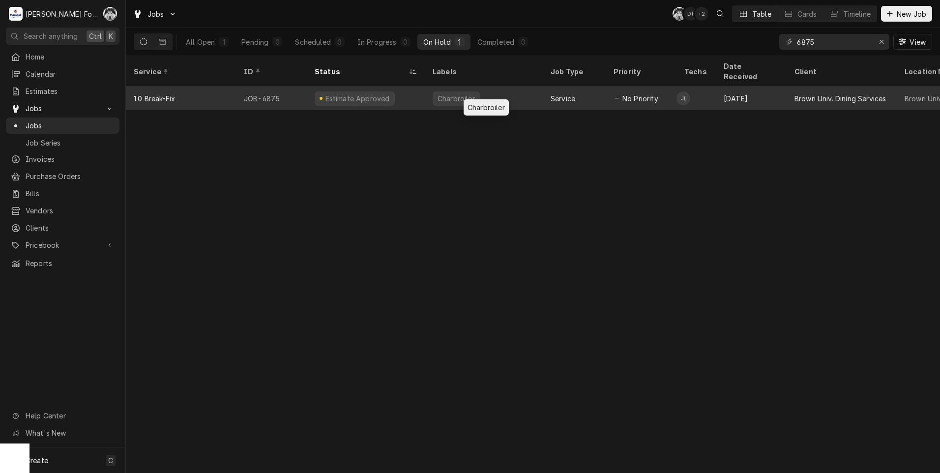
type input "6875"
click at [454, 93] on div "Charbroiler" at bounding box center [456, 98] width 39 height 10
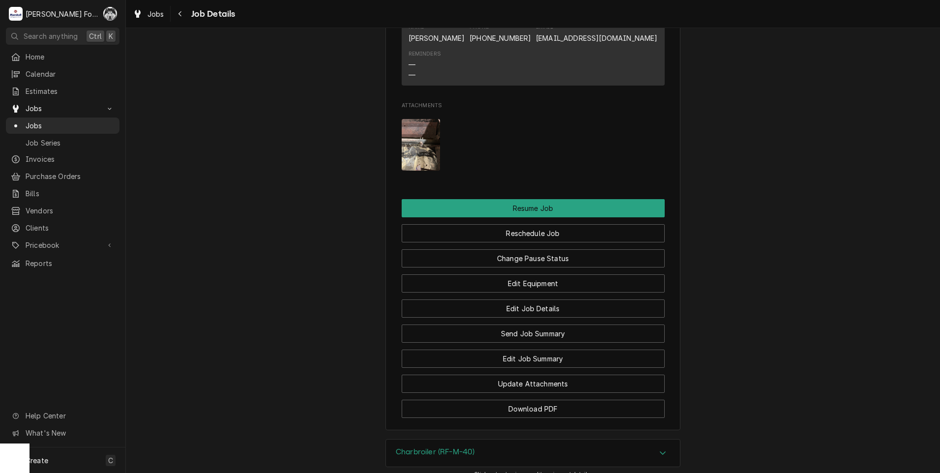
scroll to position [1328, 0]
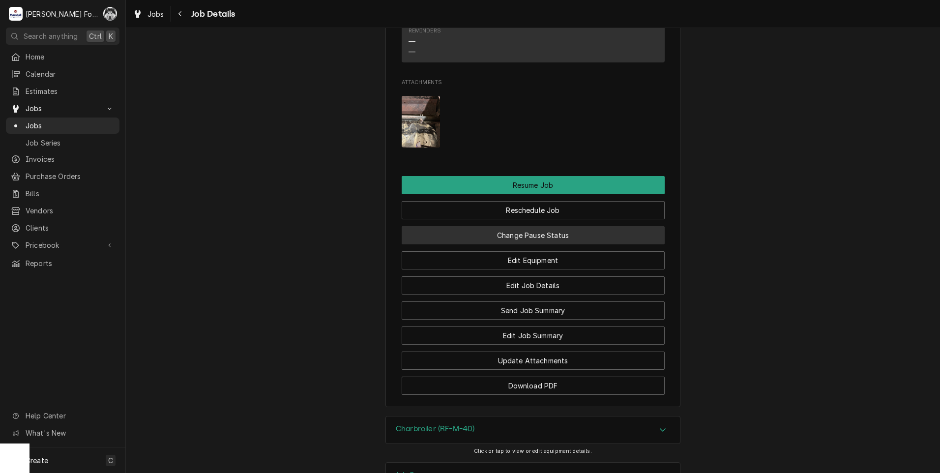
click at [514, 244] on button "Change Pause Status" at bounding box center [533, 235] width 263 height 18
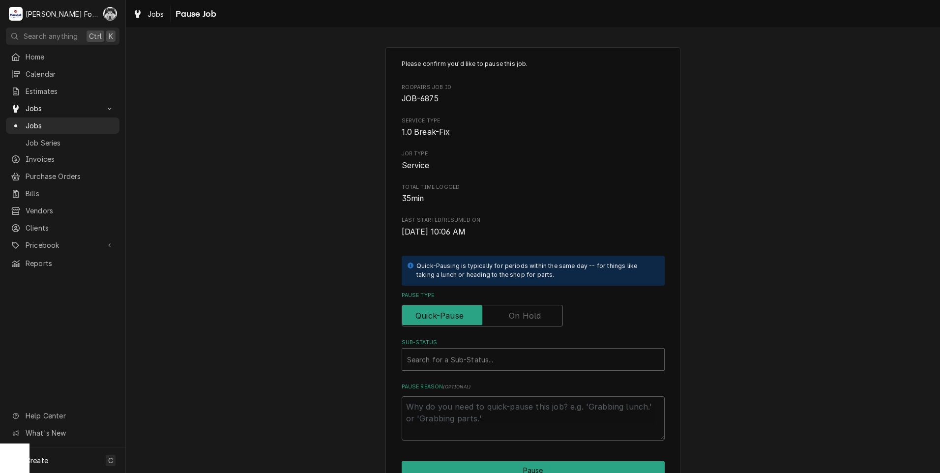
click at [523, 312] on label "Pause Type" at bounding box center [482, 316] width 161 height 22
click at [523, 312] on input "Pause Type" at bounding box center [482, 316] width 152 height 22
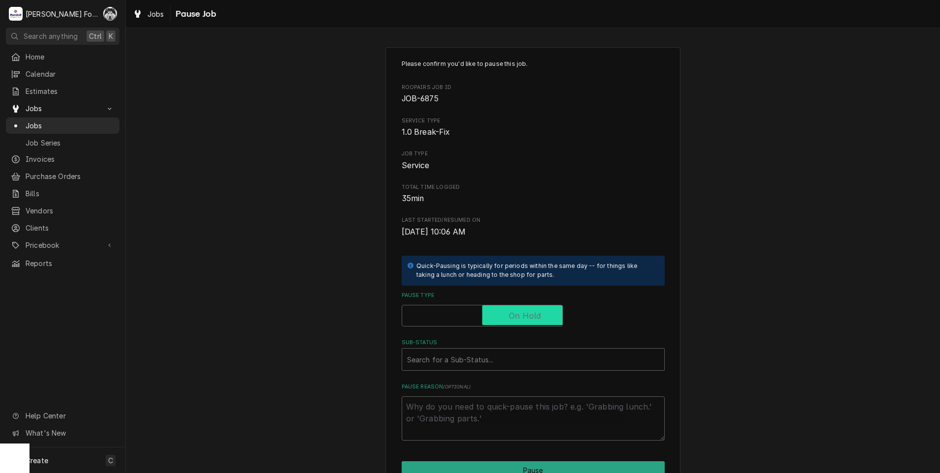
checkbox input "true"
click at [493, 361] on div "Sub-Status" at bounding box center [533, 360] width 252 height 18
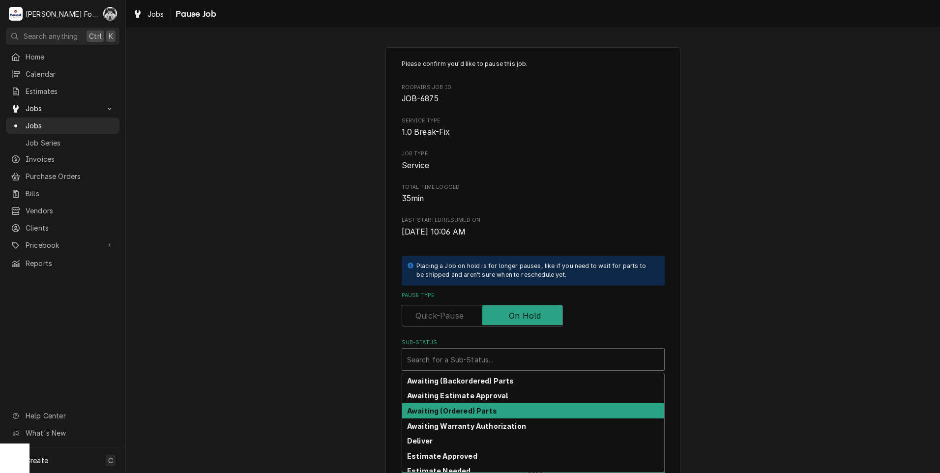
click at [459, 417] on div "Awaiting (Ordered) Parts" at bounding box center [533, 410] width 262 height 15
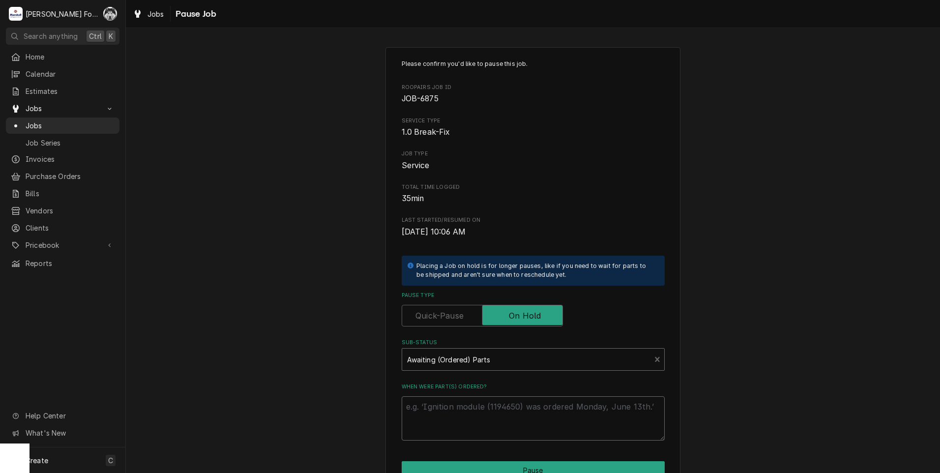
click at [457, 403] on textarea "When were part(s) ordered?" at bounding box center [533, 418] width 263 height 44
paste textarea "60520000002"
type textarea "x"
type textarea "60520000002"
drag, startPoint x: 466, startPoint y: 408, endPoint x: 382, endPoint y: 410, distance: 83.6
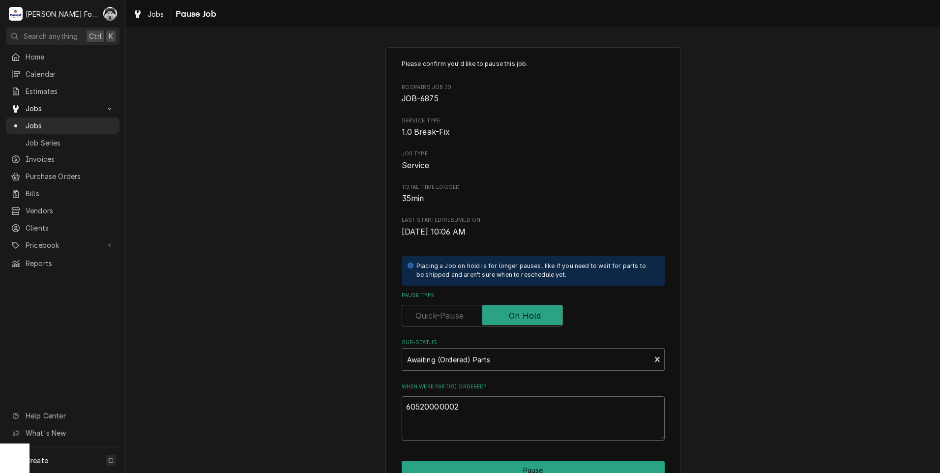
click at [386, 410] on div "Please confirm you'd like to pause this job. Roopairs Job ID JOB-6875 Service T…" at bounding box center [533, 294] width 295 height 495
type textarea "x"
type textarea "8"
type textarea "x"
type textarea "8/"
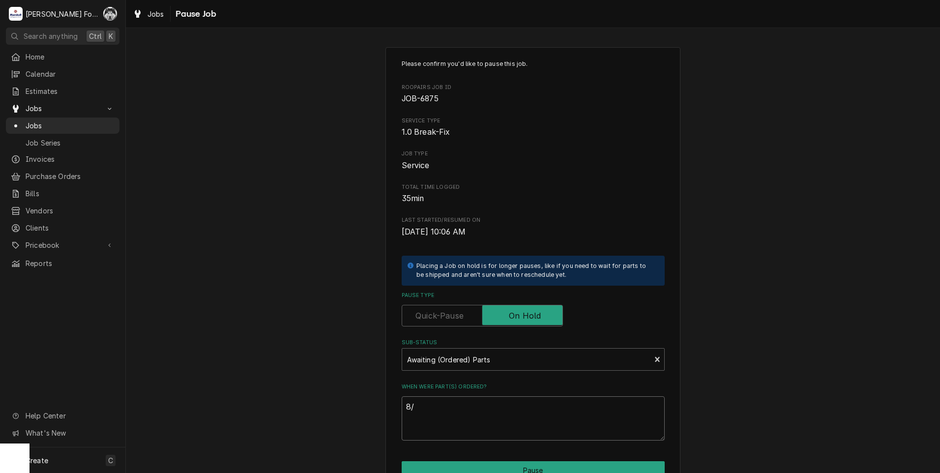
type textarea "x"
type textarea "8/2"
type textarea "x"
type textarea "8/28"
type textarea "x"
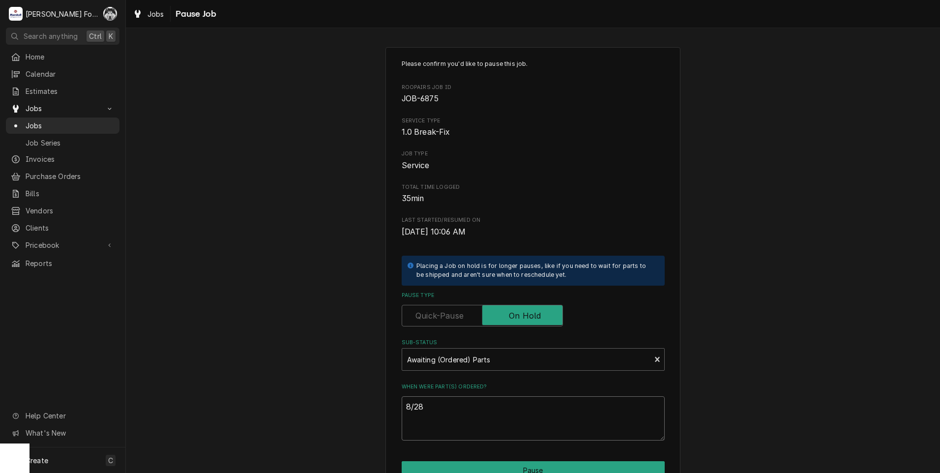
type textarea "8/28/"
type textarea "x"
type textarea "8/28/2"
type textarea "x"
type textarea "8/28/20"
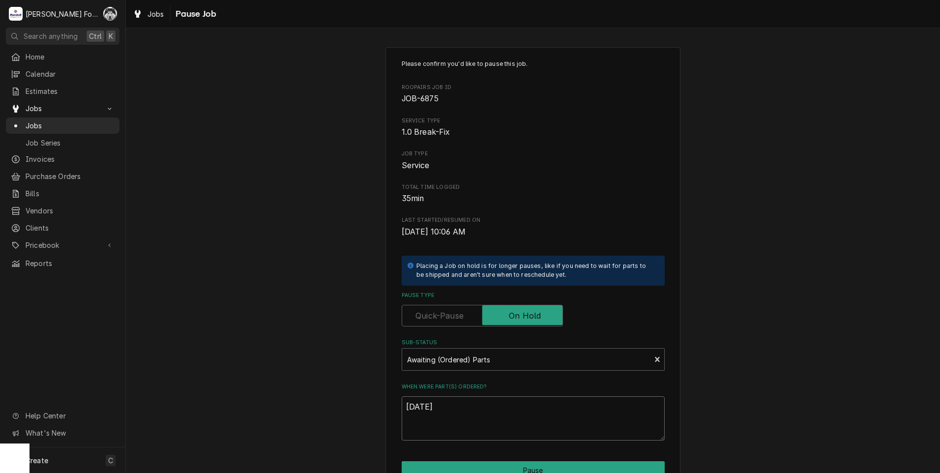
type textarea "x"
type textarea "8/28/202"
type textarea "x"
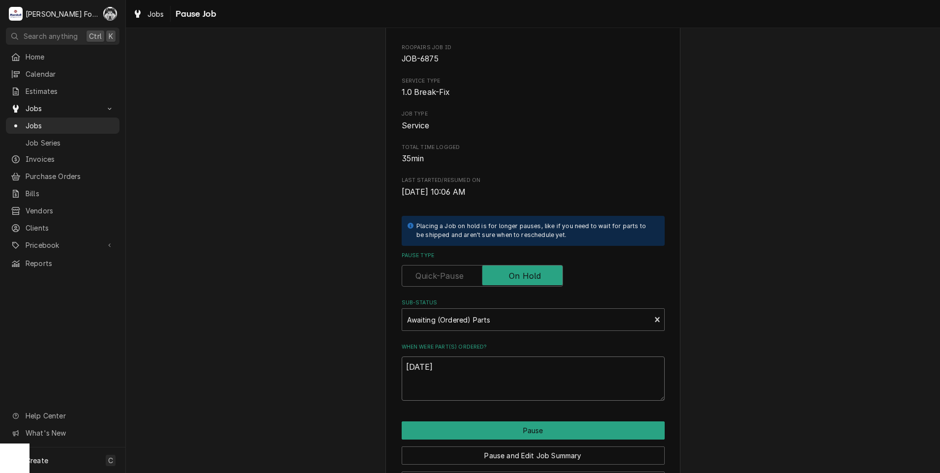
scroll to position [78, 0]
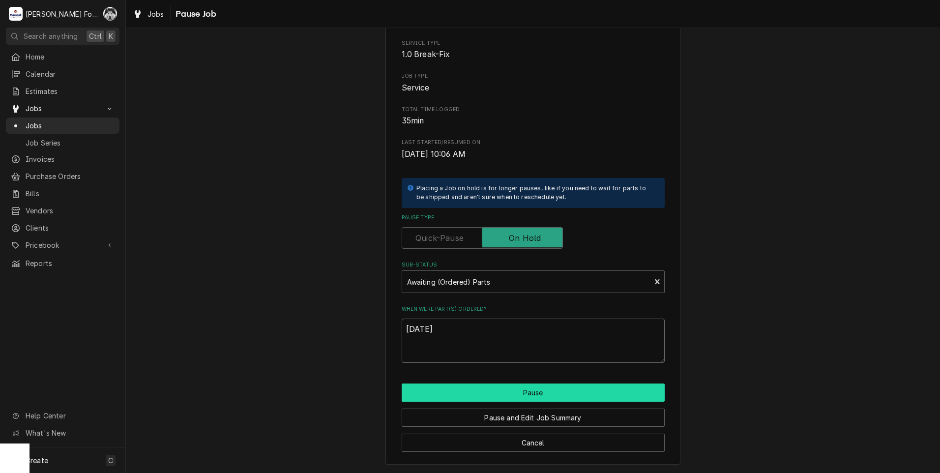
type textarea "8/28/2025"
click at [475, 401] on button "Pause" at bounding box center [533, 393] width 263 height 18
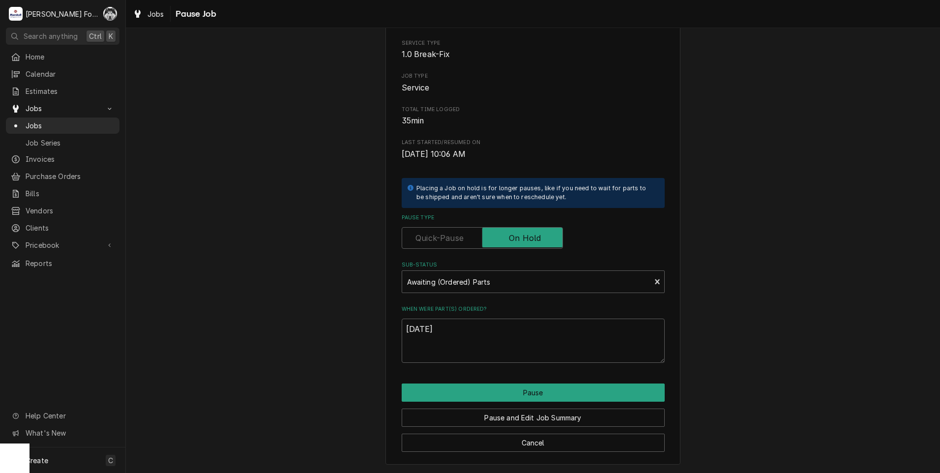
type textarea "x"
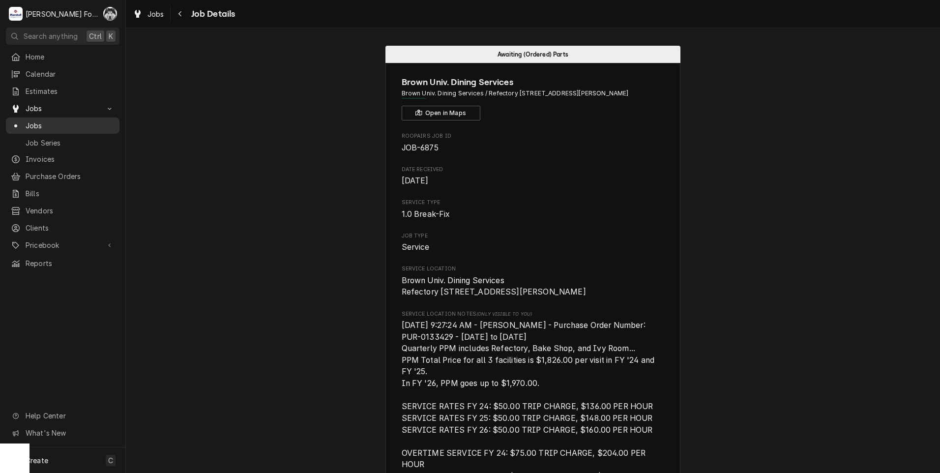
click at [30, 121] on span "Jobs" at bounding box center [70, 125] width 89 height 10
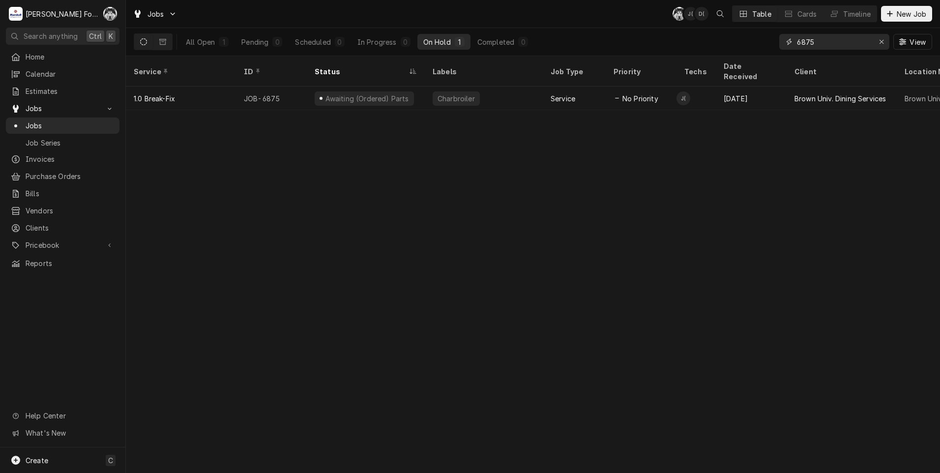
drag, startPoint x: 809, startPoint y: 46, endPoint x: 790, endPoint y: 45, distance: 18.7
click at [793, 45] on div "6875" at bounding box center [835, 42] width 110 height 16
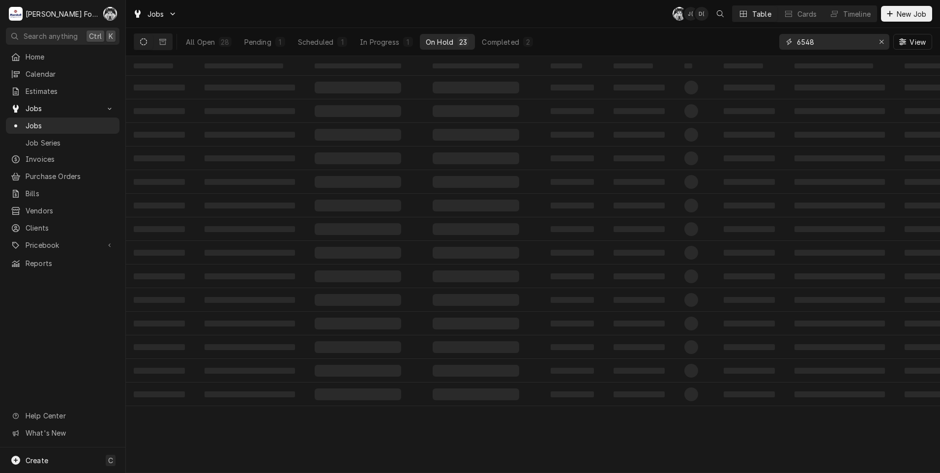
type input "6548"
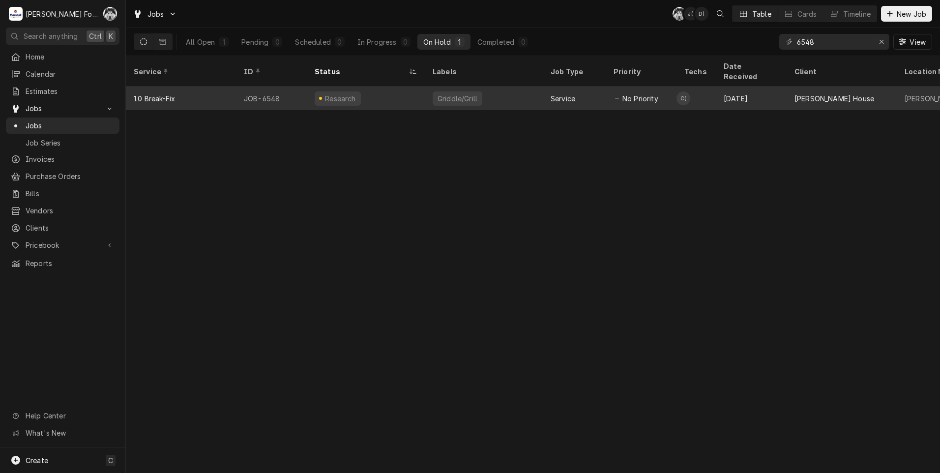
click at [583, 89] on div "Service" at bounding box center [574, 99] width 63 height 24
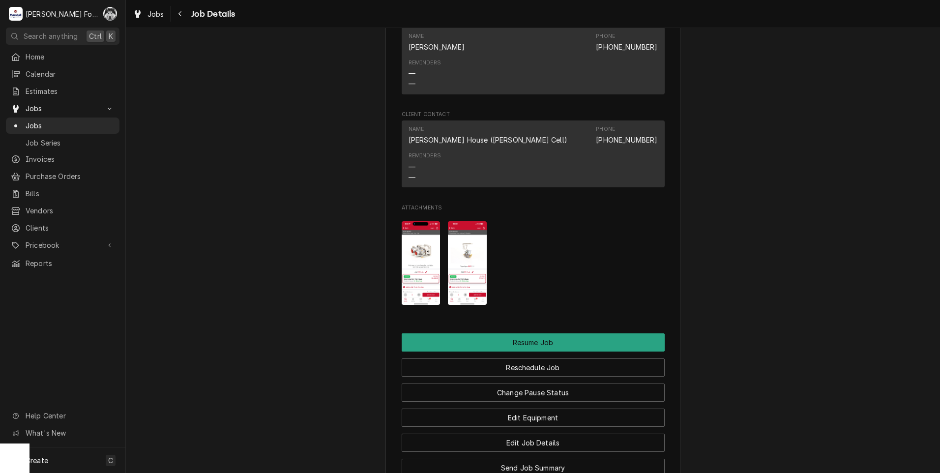
scroll to position [1082, 0]
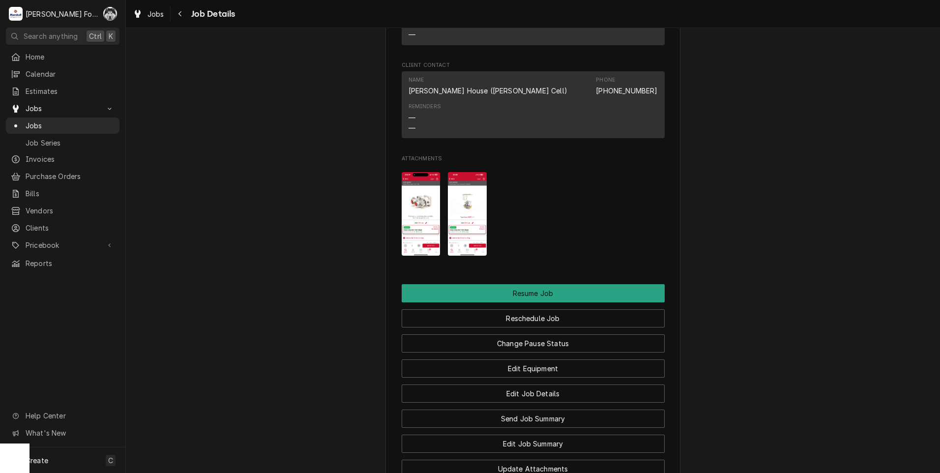
click at [472, 227] on img "Attachments" at bounding box center [467, 214] width 39 height 84
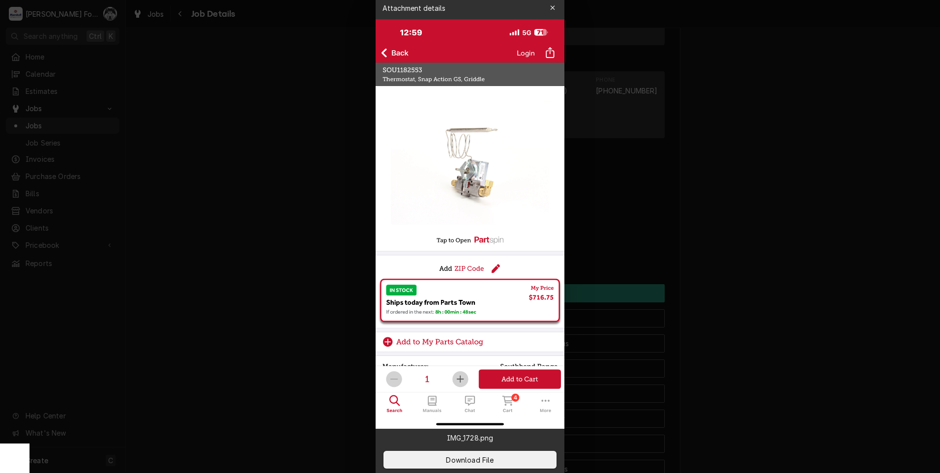
click at [787, 169] on div at bounding box center [470, 236] width 940 height 473
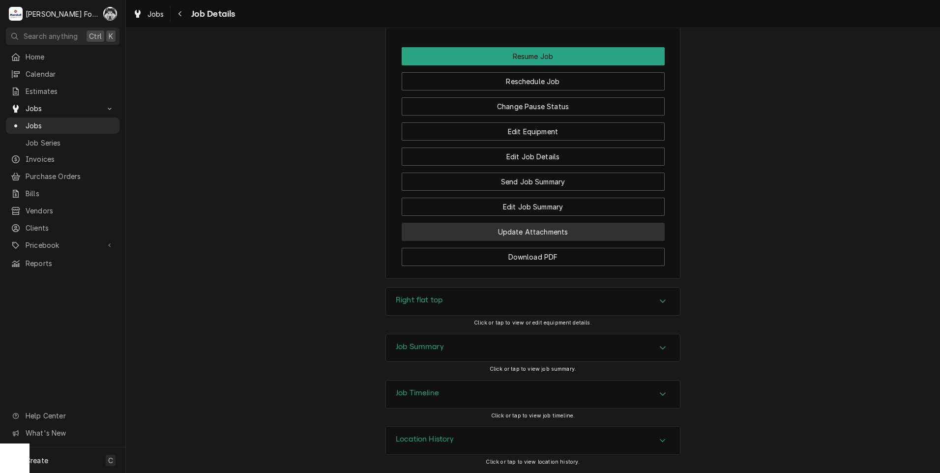
scroll to position [1330, 0]
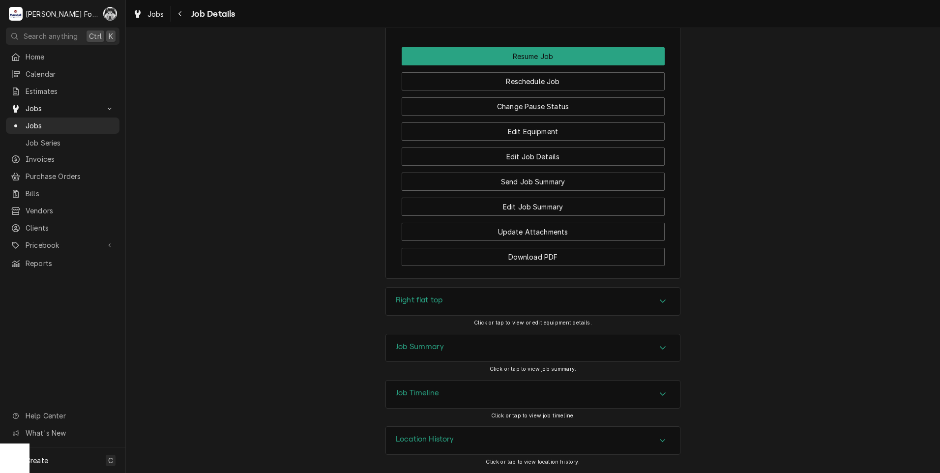
click at [518, 350] on div "Job Summary" at bounding box center [533, 348] width 294 height 28
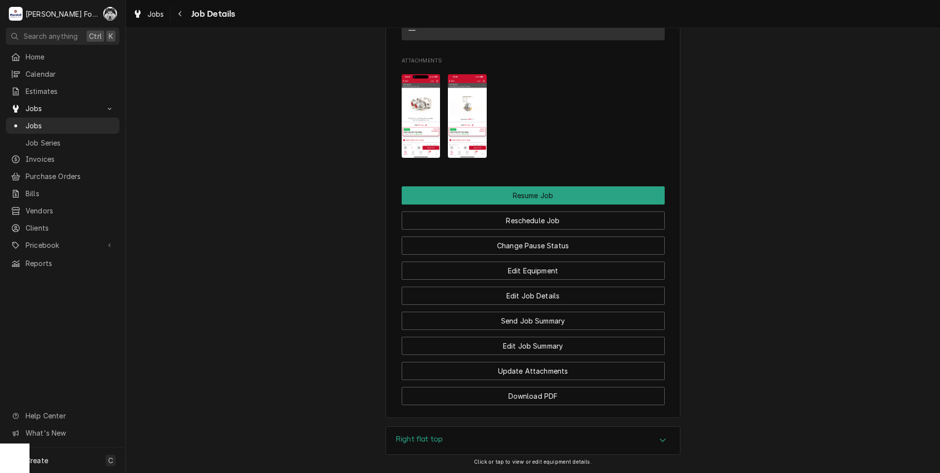
scroll to position [1084, 0]
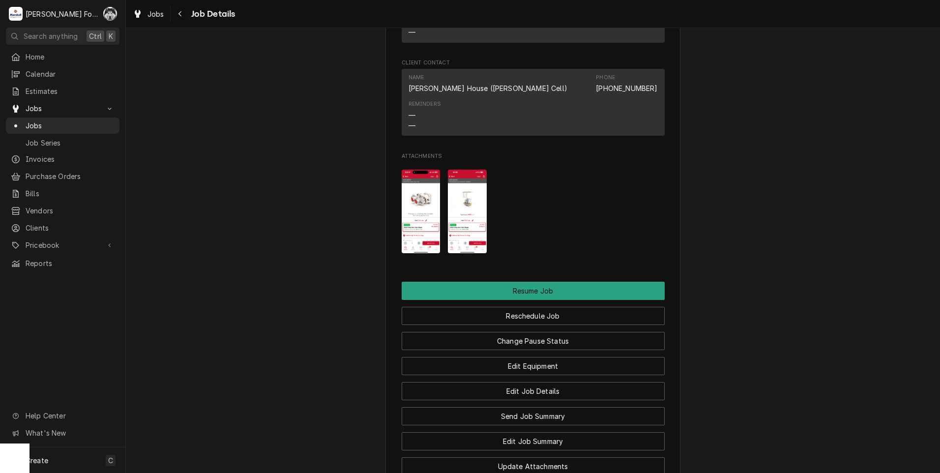
click at [468, 229] on img "Attachments" at bounding box center [467, 212] width 39 height 84
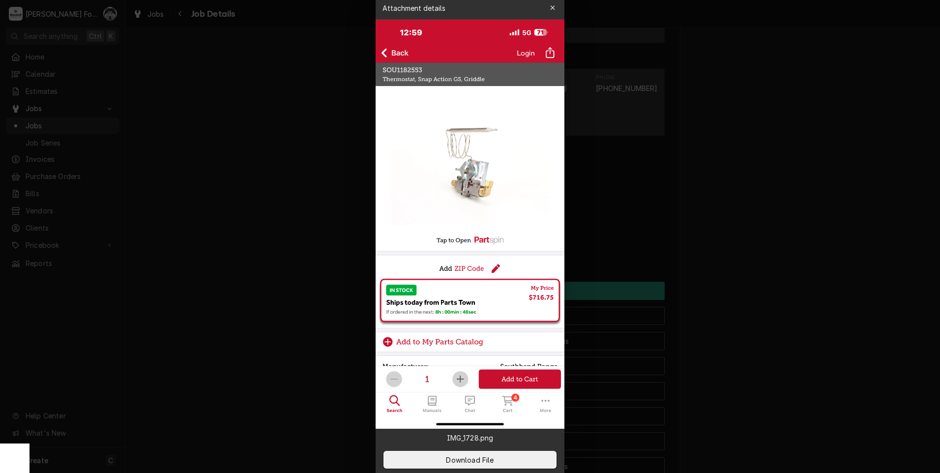
click at [223, 313] on div at bounding box center [470, 236] width 940 height 473
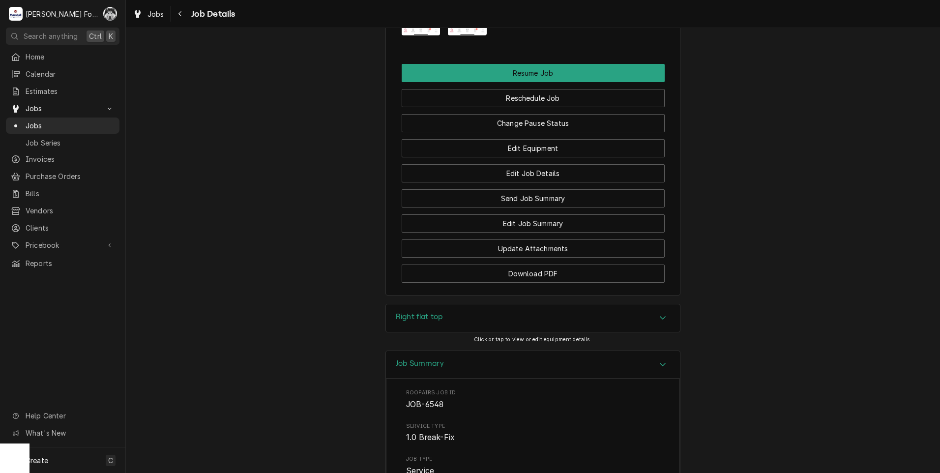
scroll to position [1190, 0]
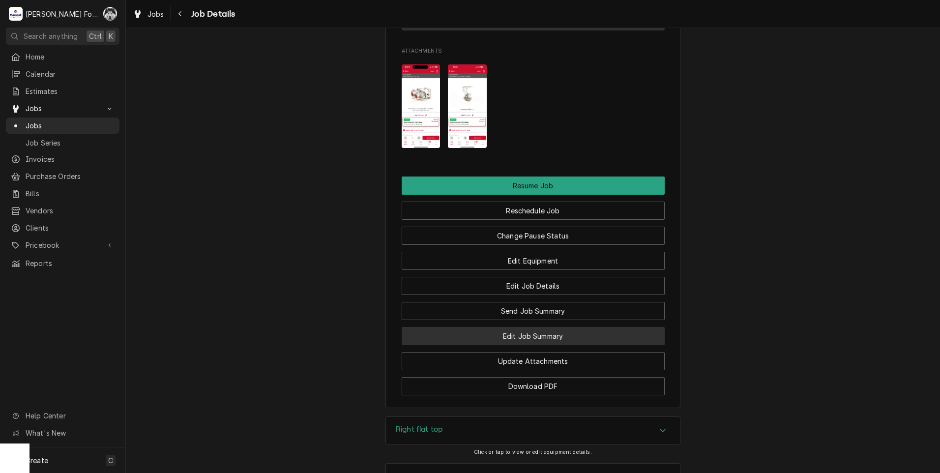
click at [505, 345] on button "Edit Job Summary" at bounding box center [533, 336] width 263 height 18
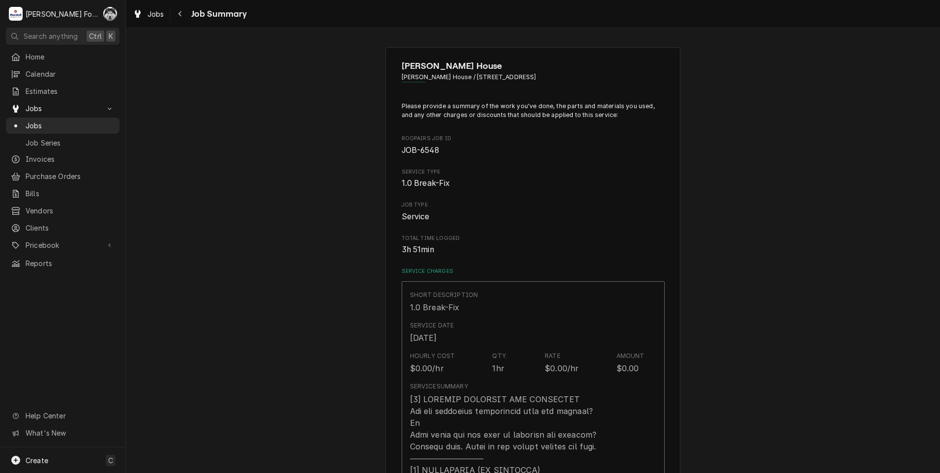
type textarea "x"
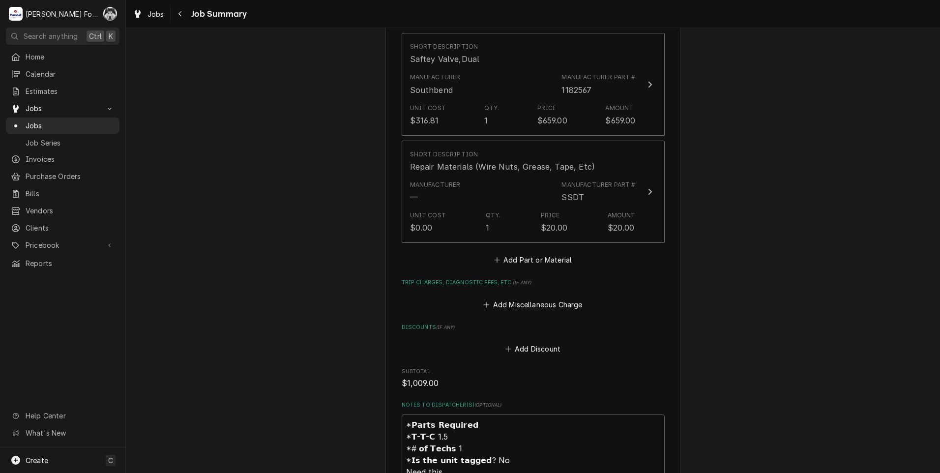
scroll to position [1180, 0]
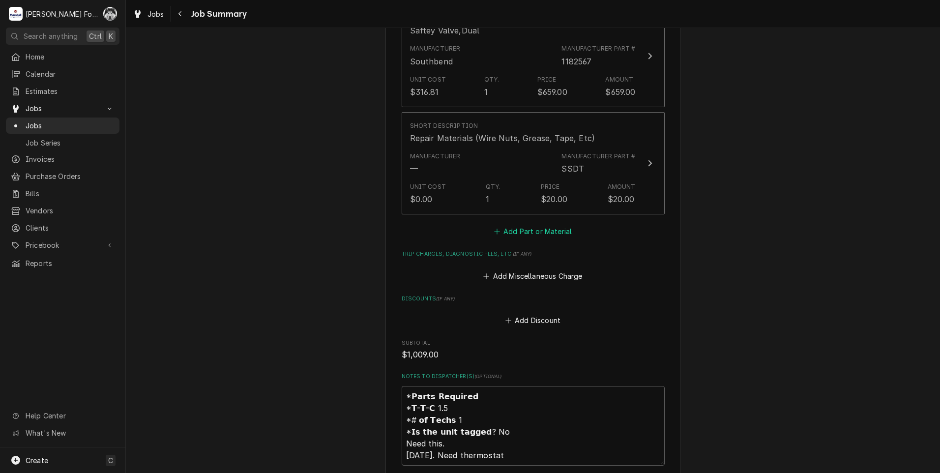
click at [515, 225] on button "Add Part or Material" at bounding box center [532, 232] width 81 height 14
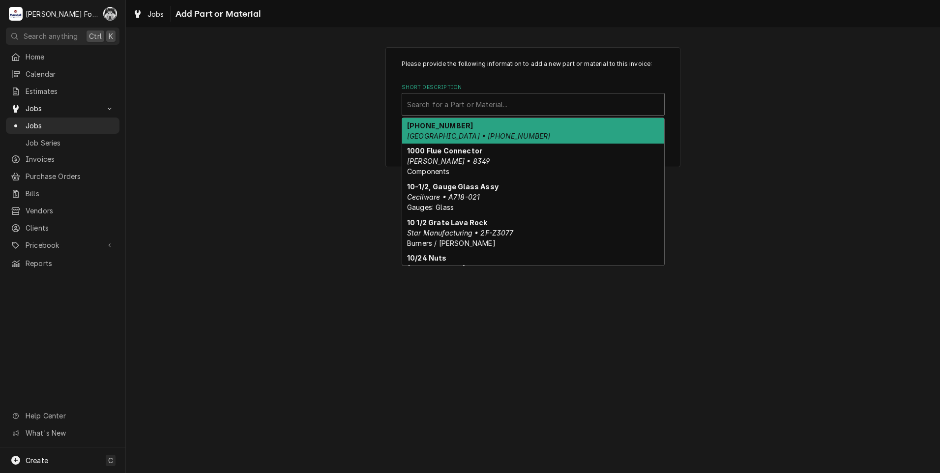
click at [505, 100] on div "Short Description" at bounding box center [533, 104] width 252 height 18
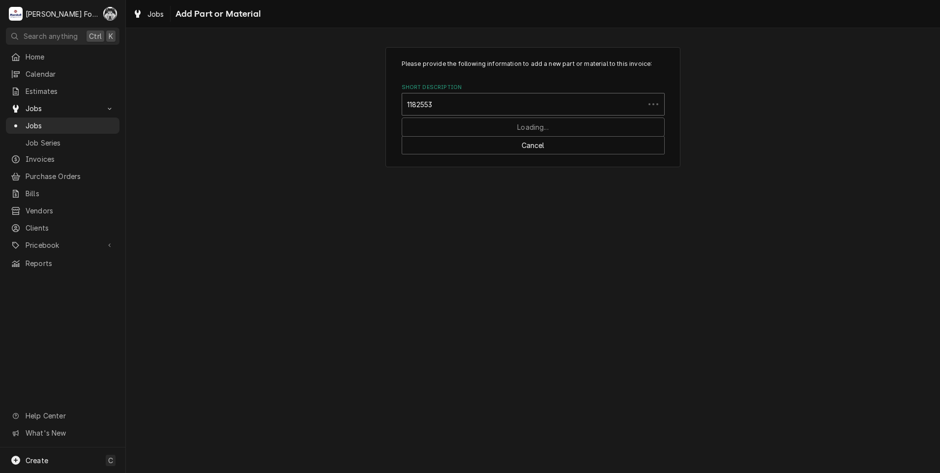
type input "1182553"
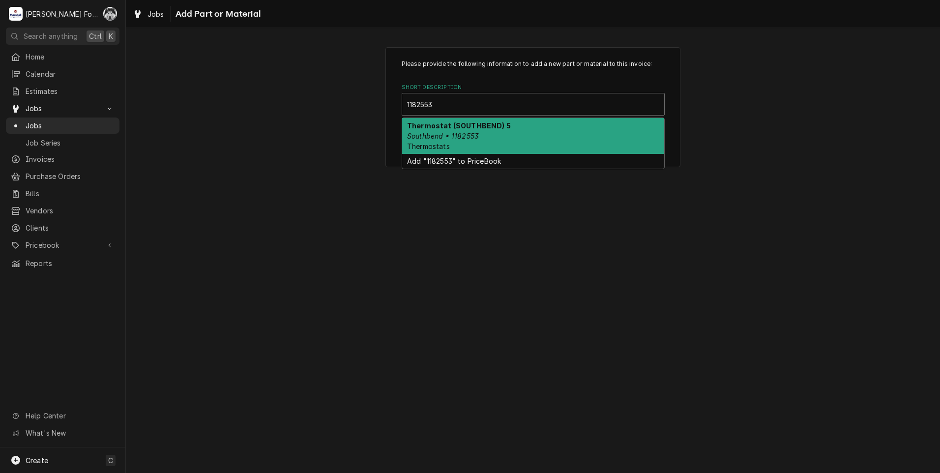
click at [467, 145] on div "Thermostat (SOUTHBEND) 5 Southbend • 1182553 Thermostats" at bounding box center [533, 136] width 262 height 36
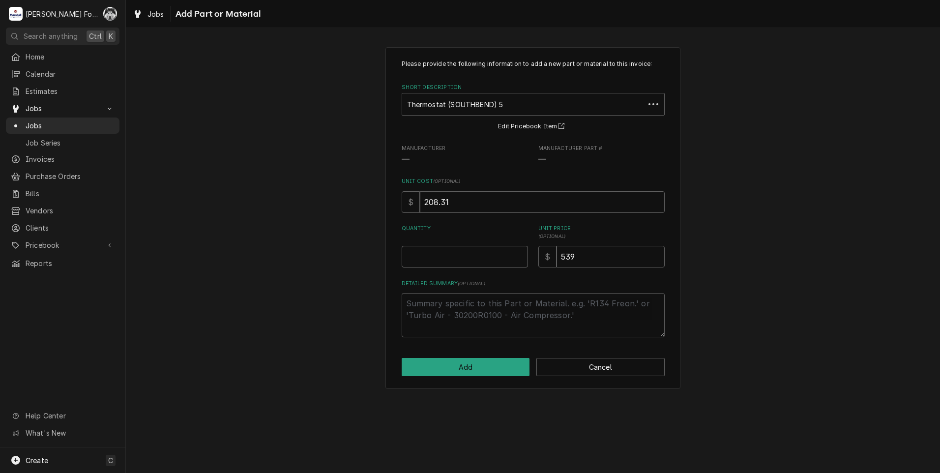
type textarea "x"
type input "0.5"
click at [519, 253] on input "0.5" at bounding box center [465, 257] width 126 height 22
drag, startPoint x: 588, startPoint y: 257, endPoint x: 521, endPoint y: 262, distance: 67.6
click at [521, 263] on div "Quantity 0.5 Unit Price ( optional ) $ 539" at bounding box center [533, 246] width 263 height 43
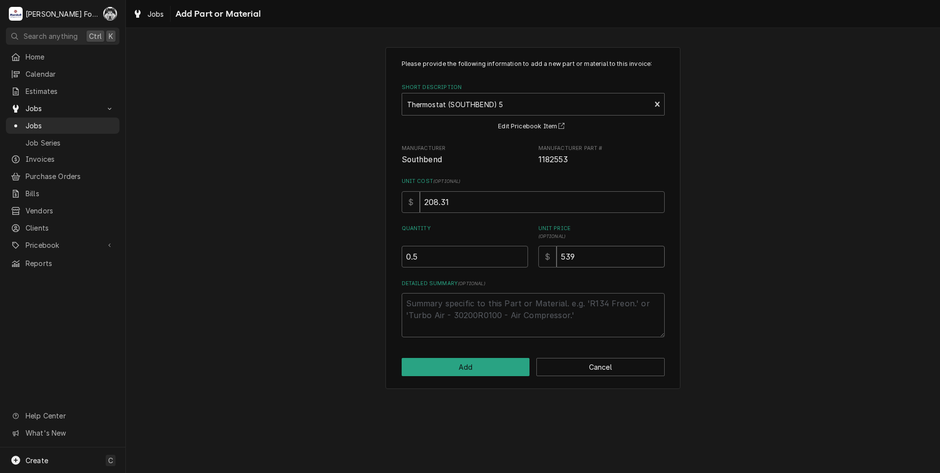
type textarea "x"
type input "1"
type textarea "x"
type input "19"
type textarea "x"
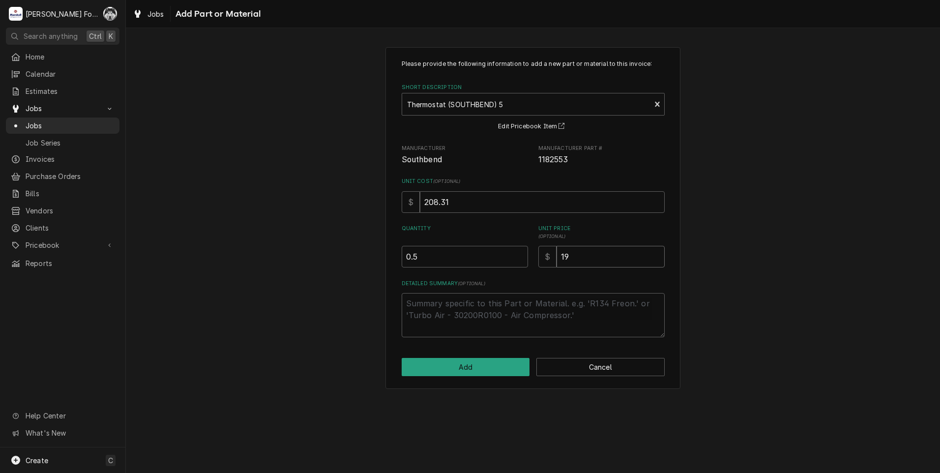
type input "1"
type textarea "x"
type input "2"
type textarea "x"
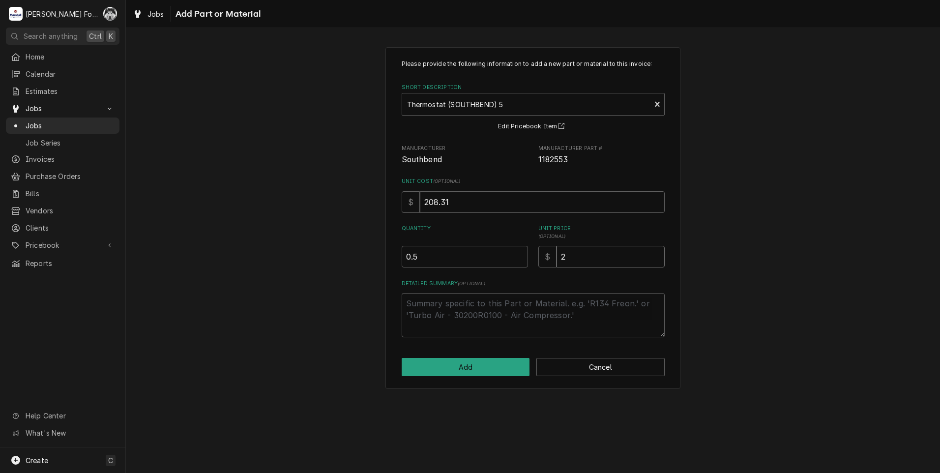
type input "21"
type textarea "x"
type input "214"
type textarea "x"
type input "1"
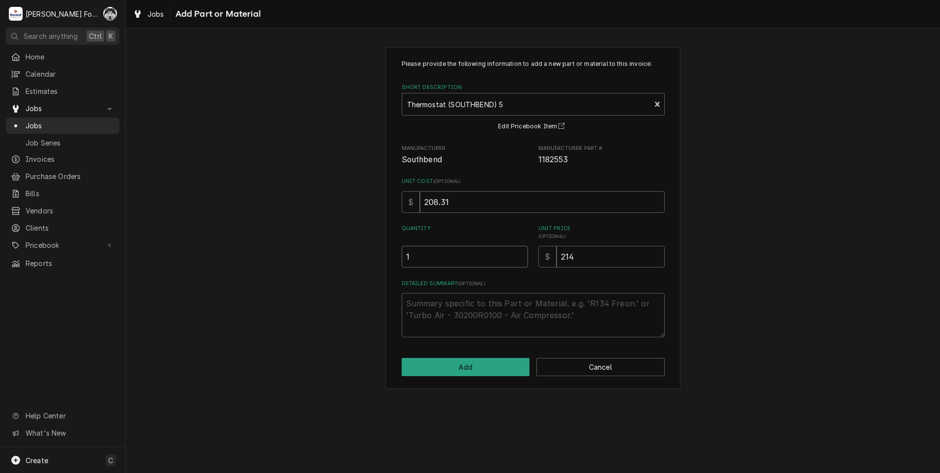
click at [518, 253] on input "1" at bounding box center [465, 257] width 126 height 22
click at [462, 363] on button "Add" at bounding box center [466, 367] width 128 height 18
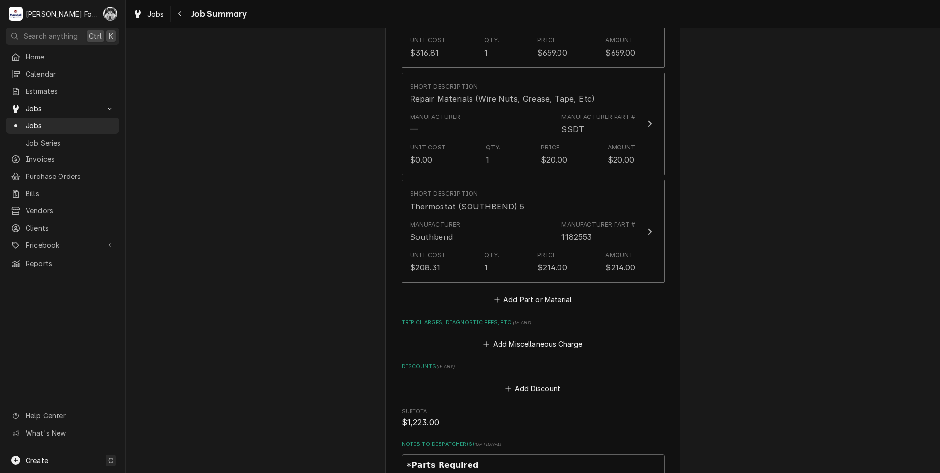
scroll to position [1210, 0]
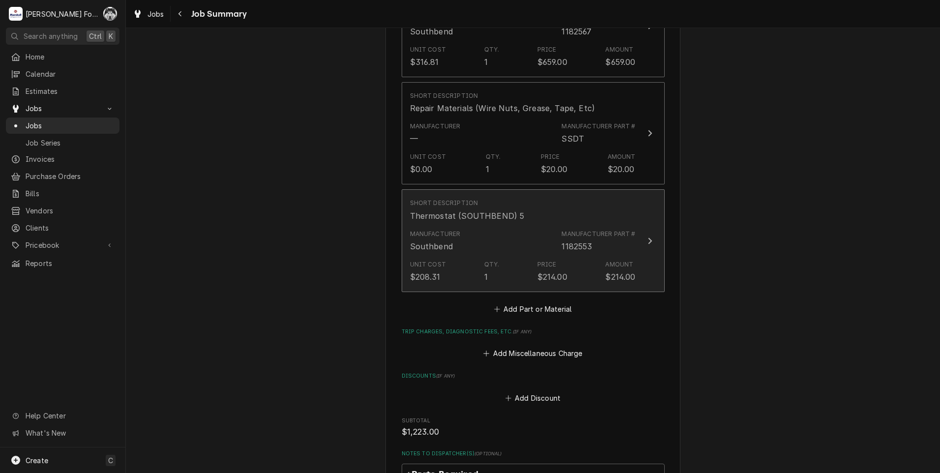
click at [540, 242] on div "Manufacturer Southbend Manufacturer Part # 1182553" at bounding box center [523, 241] width 226 height 30
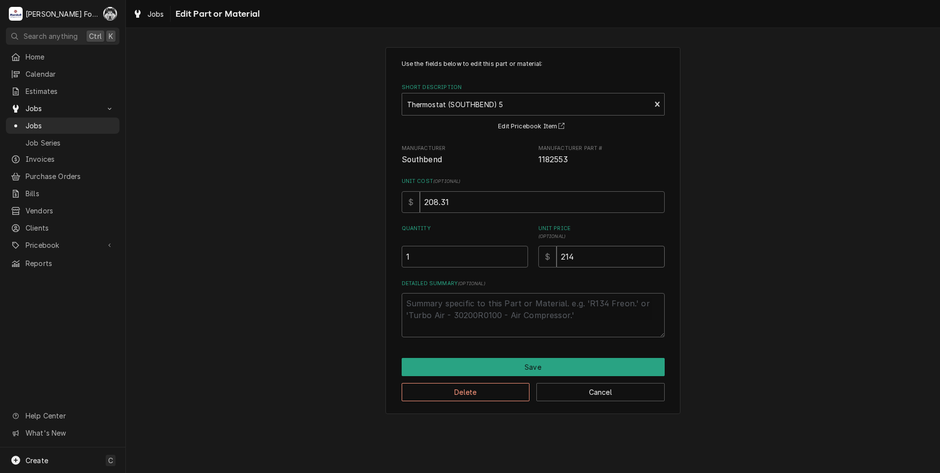
drag, startPoint x: 582, startPoint y: 259, endPoint x: 523, endPoint y: 273, distance: 61.2
click at [523, 274] on div "Use the fields below to edit this part or material: Short Description Thermosta…" at bounding box center [533, 199] width 263 height 278
type textarea "x"
type input "1"
type textarea "x"
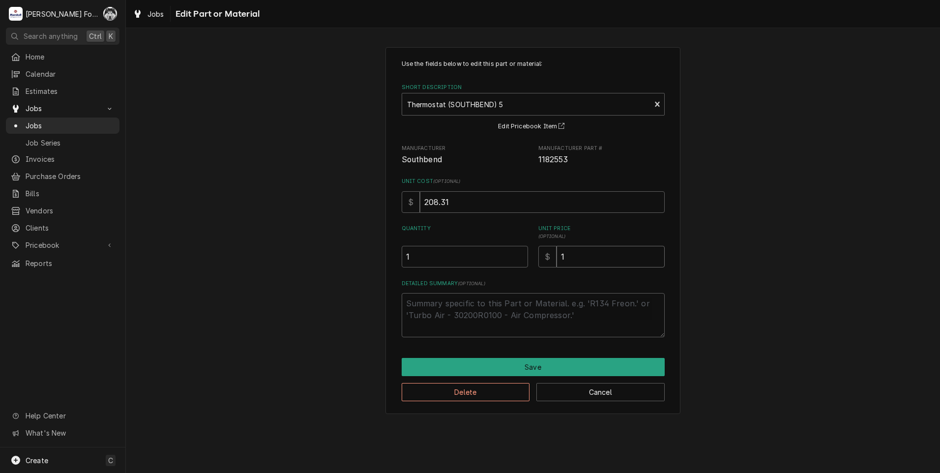
type input "19"
type textarea "x"
type input "196"
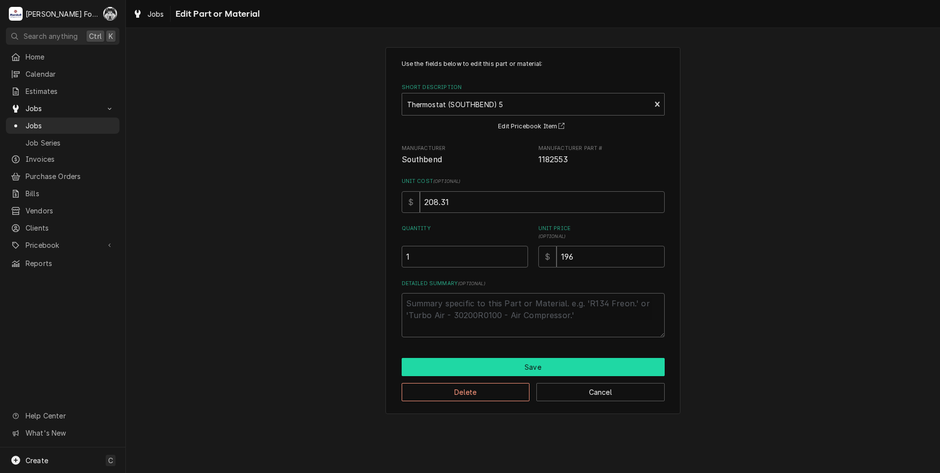
click at [478, 369] on button "Save" at bounding box center [533, 367] width 263 height 18
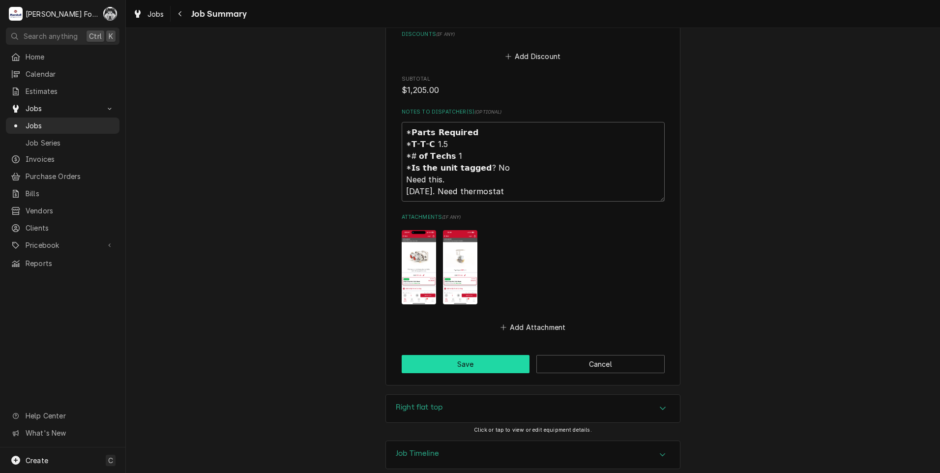
scroll to position [1555, 0]
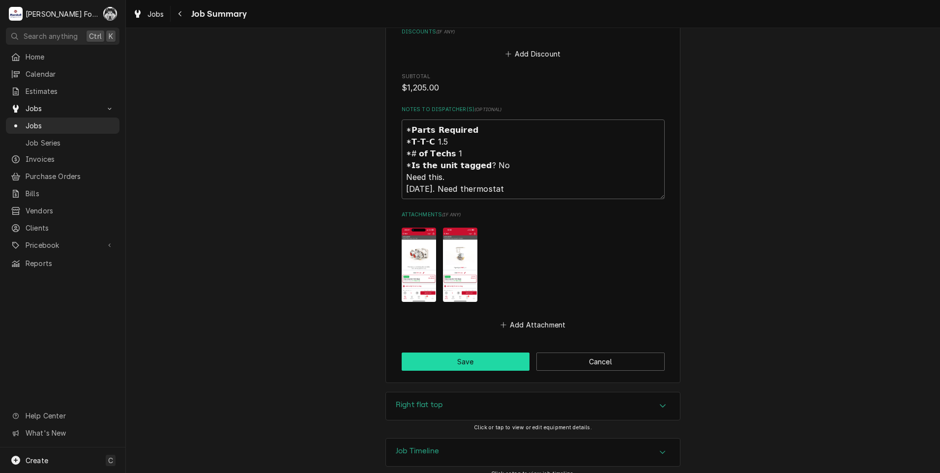
click at [439, 353] on button "Save" at bounding box center [466, 362] width 128 height 18
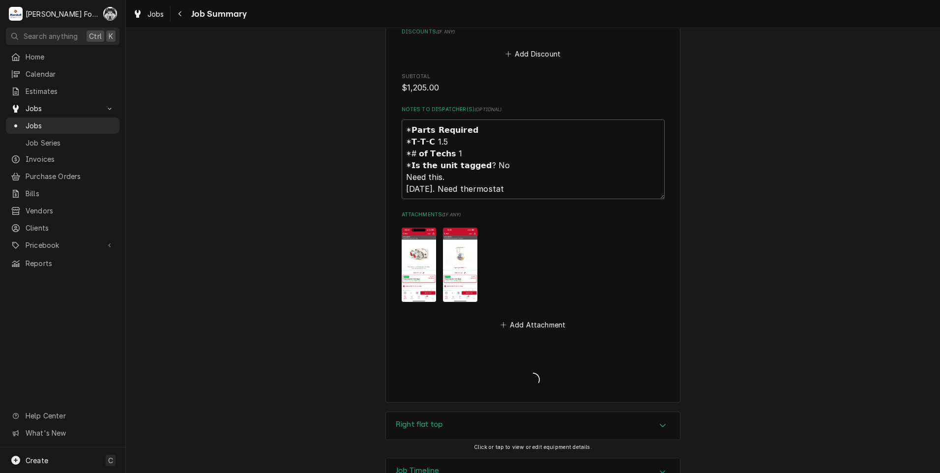
type textarea "x"
